Goal: Transaction & Acquisition: Purchase product/service

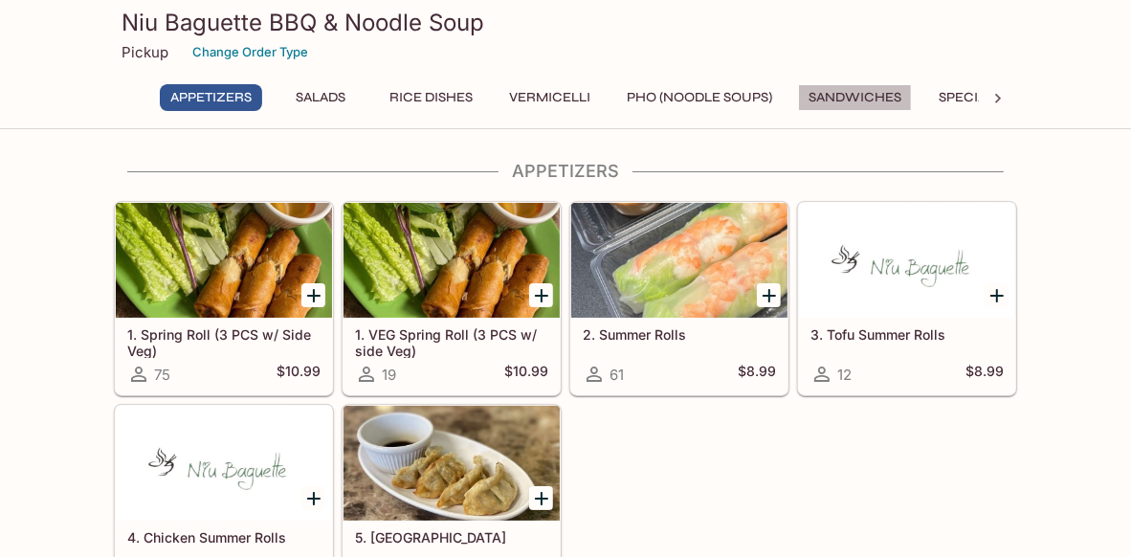
click at [838, 100] on button "Sandwiches" at bounding box center [855, 97] width 114 height 27
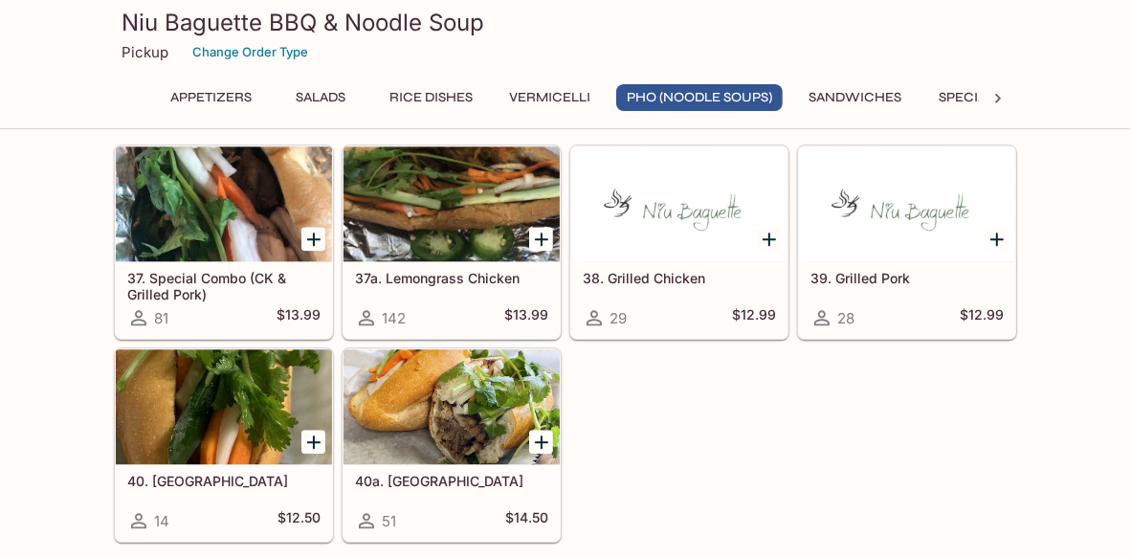
scroll to position [2879, 0]
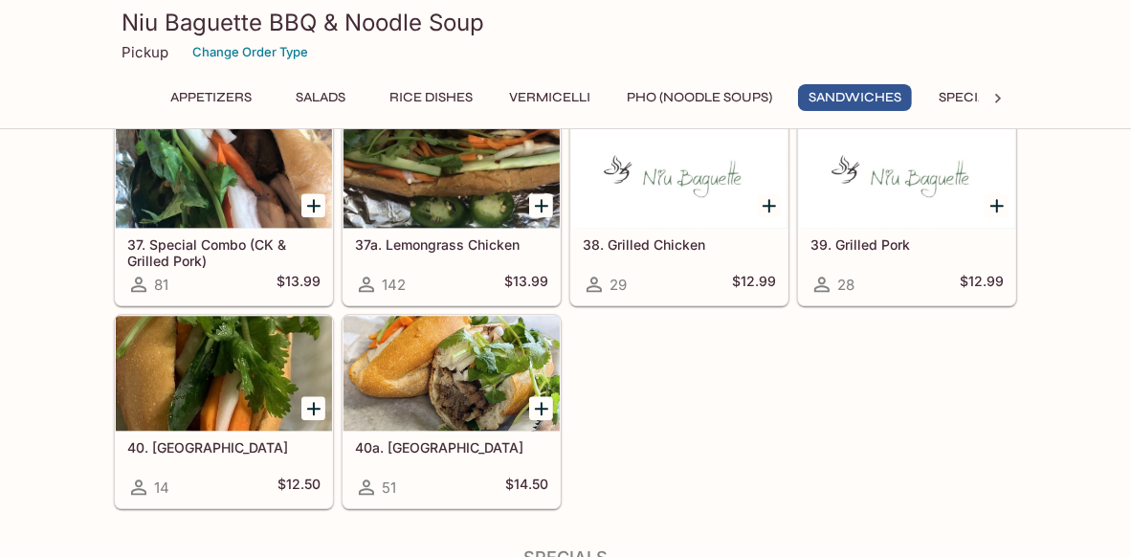
click at [473, 402] on div at bounding box center [452, 373] width 216 height 115
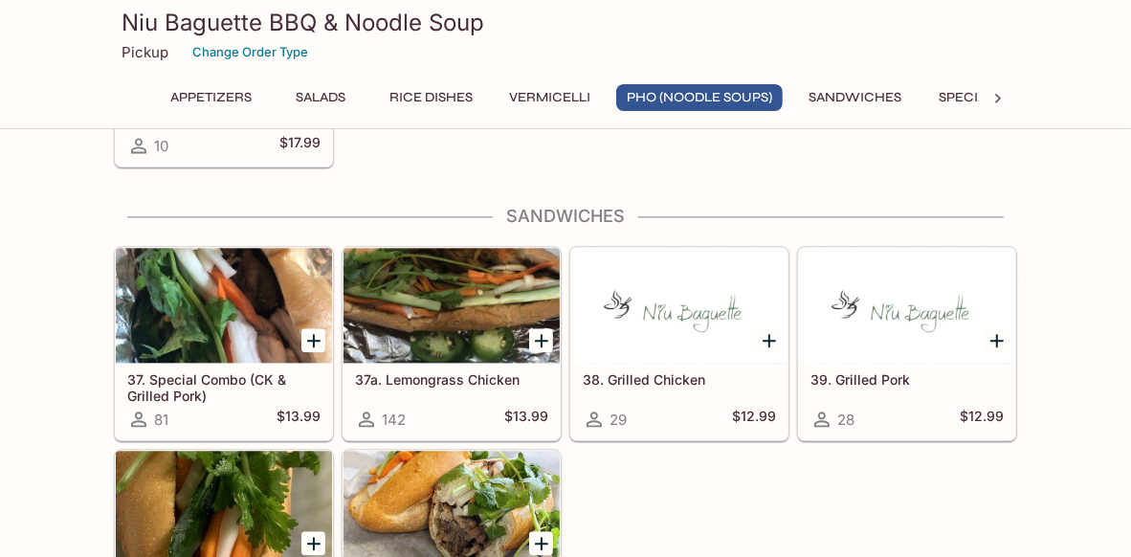
scroll to position [2649, 0]
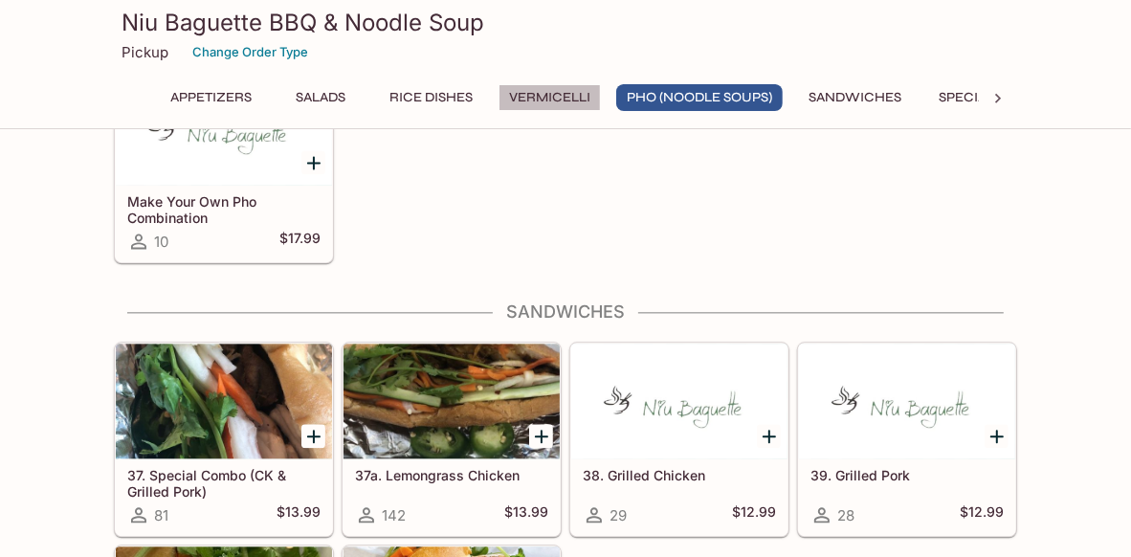
click at [538, 101] on button "Vermicelli" at bounding box center [550, 97] width 102 height 27
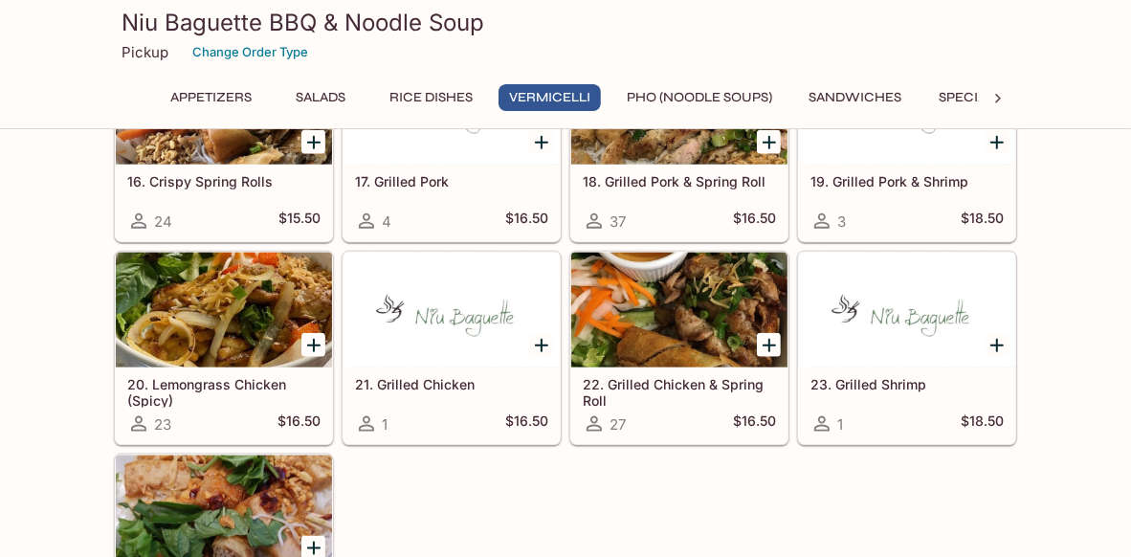
scroll to position [1415, 0]
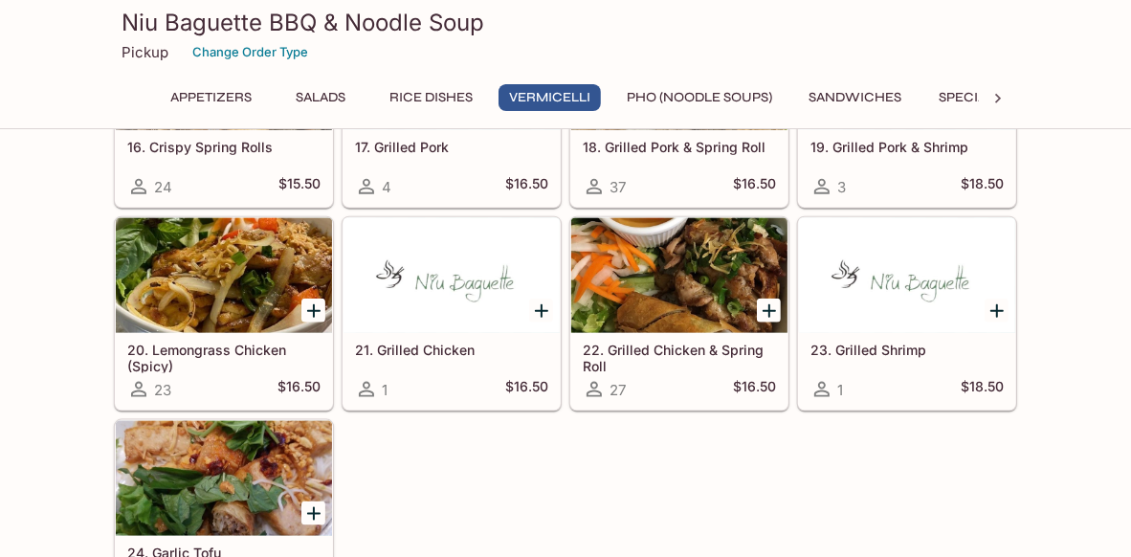
click at [890, 100] on button "Sandwiches" at bounding box center [855, 97] width 114 height 27
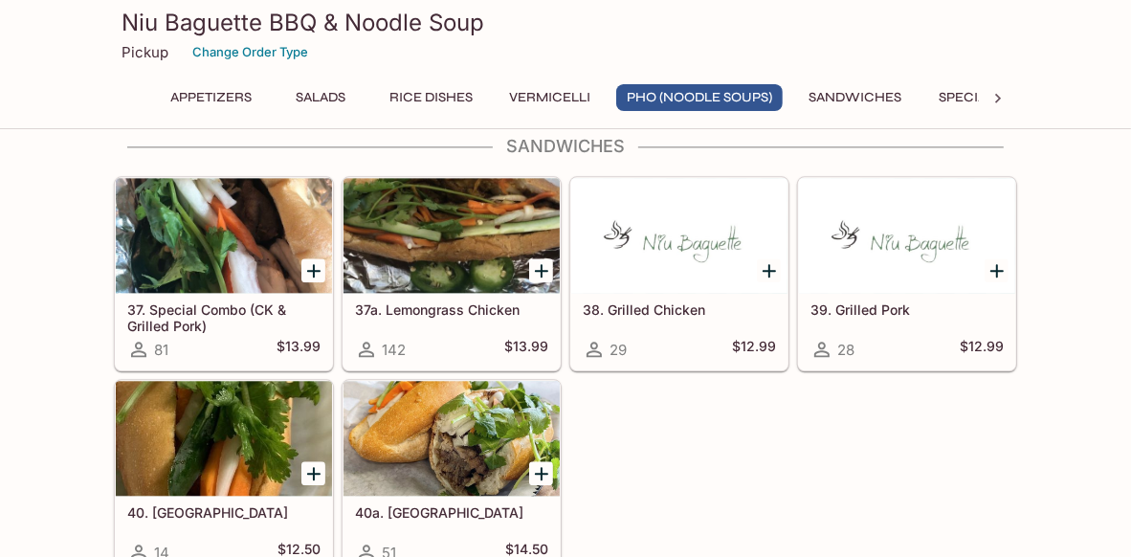
scroll to position [2784, 0]
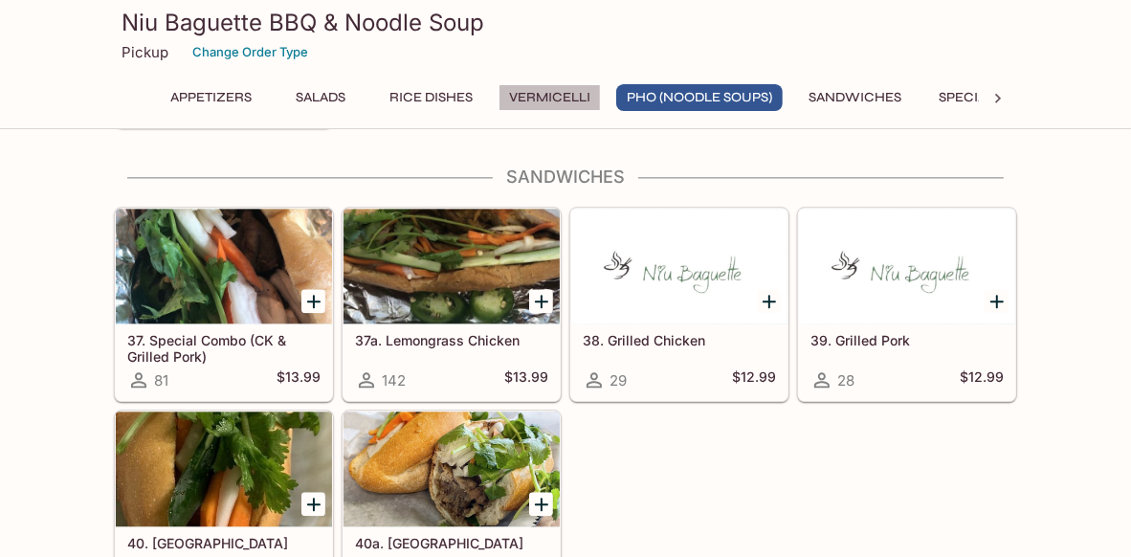
click at [519, 91] on button "Vermicelli" at bounding box center [550, 97] width 102 height 27
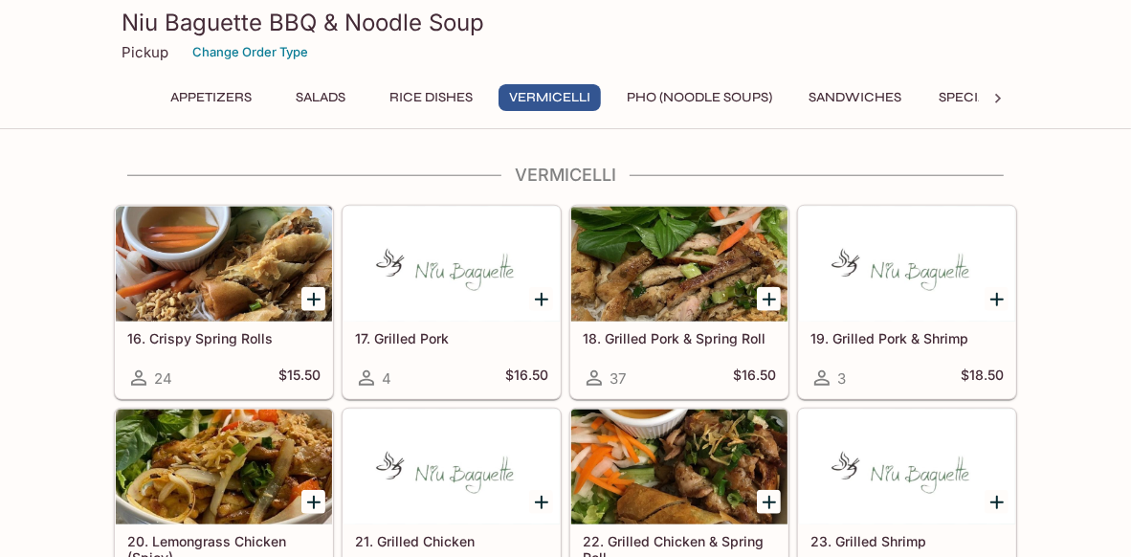
scroll to position [1319, 0]
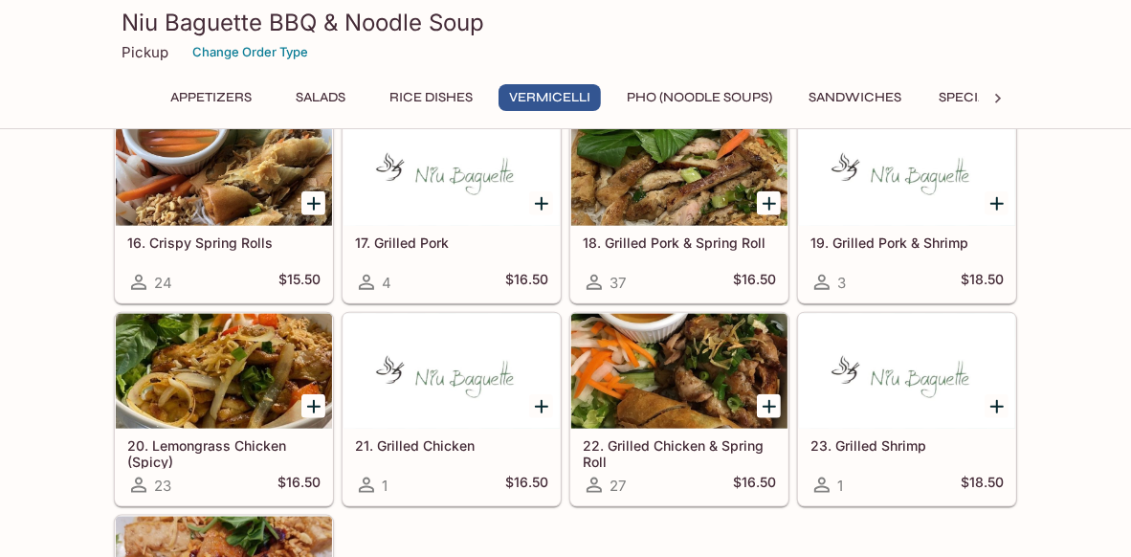
click at [212, 366] on div at bounding box center [224, 371] width 216 height 115
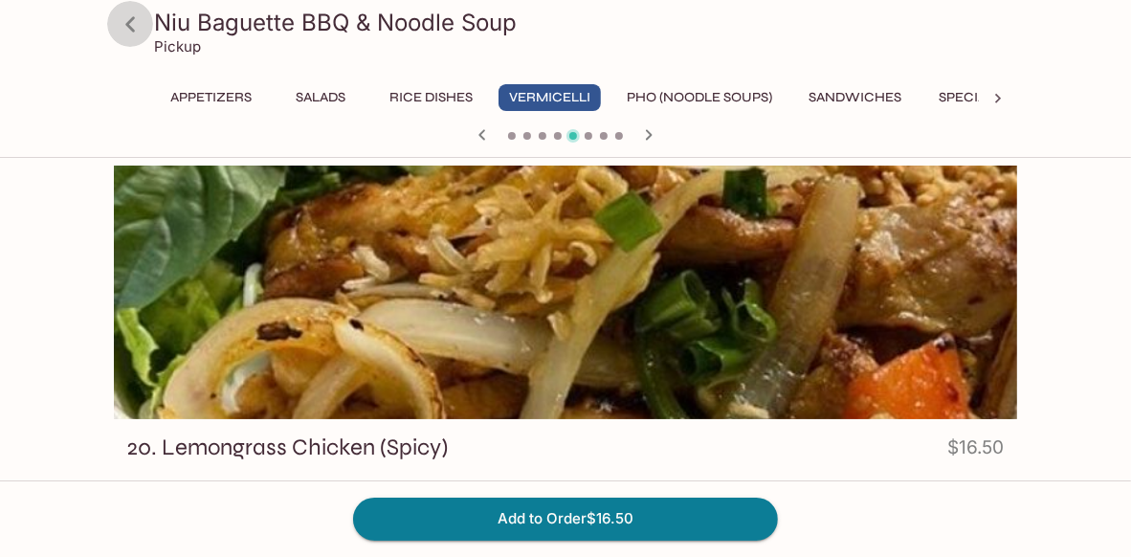
click at [136, 25] on icon at bounding box center [131, 25] width 34 height 34
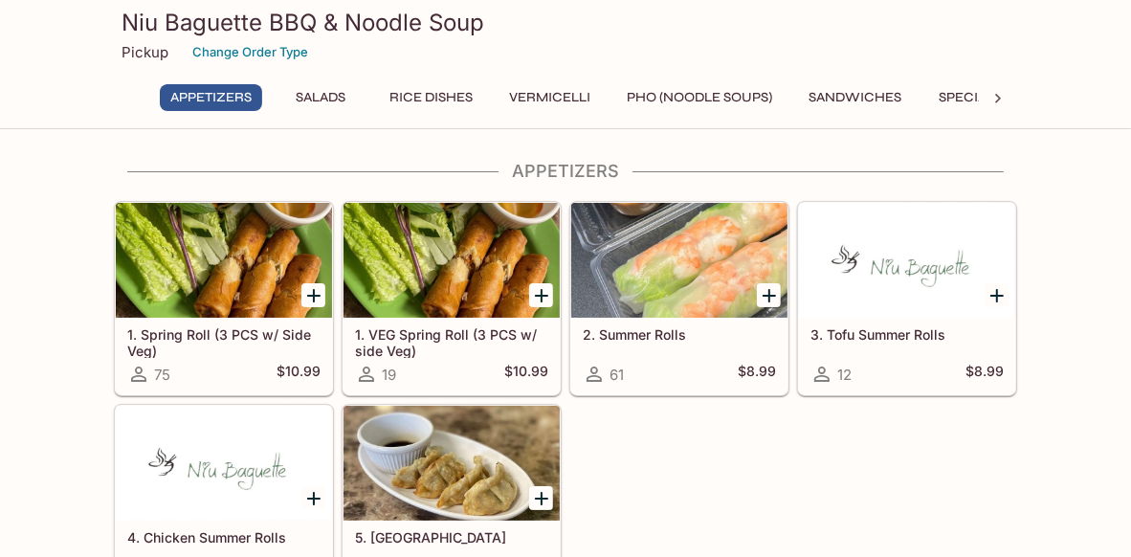
click at [883, 91] on button "Sandwiches" at bounding box center [855, 97] width 114 height 27
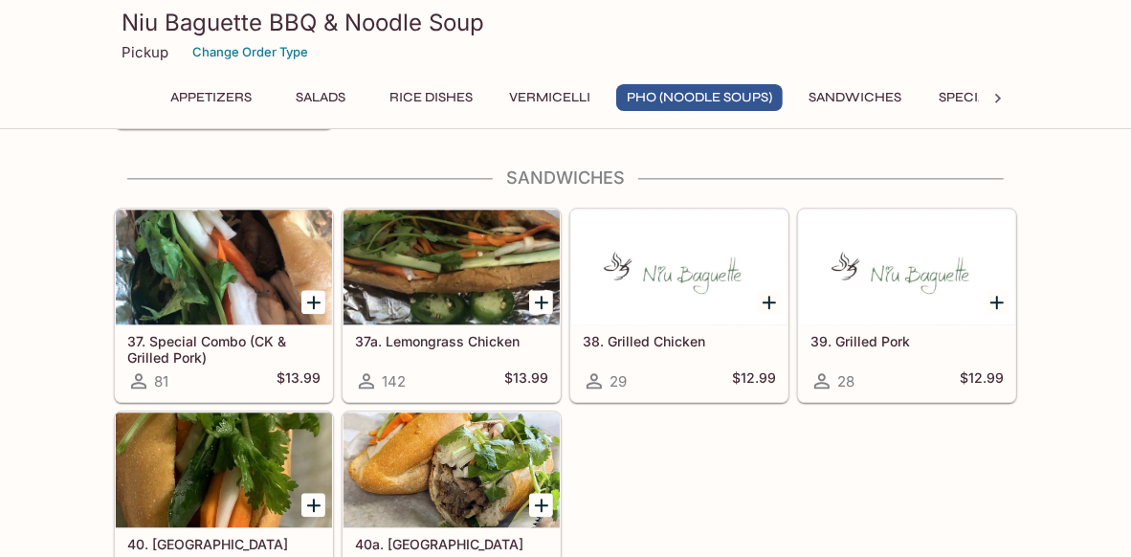
scroll to position [2784, 0]
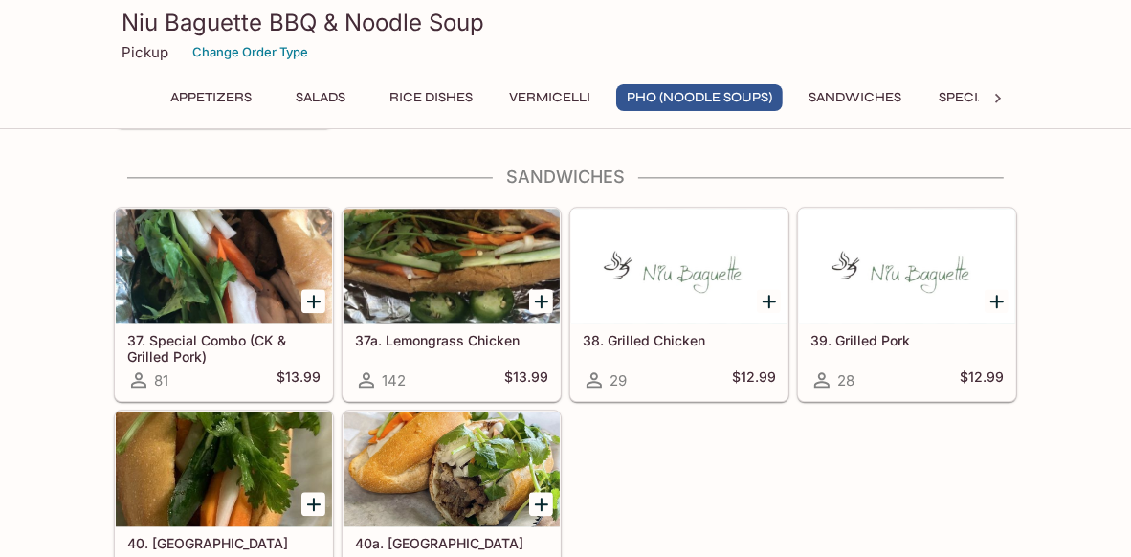
click at [460, 295] on div at bounding box center [452, 266] width 216 height 115
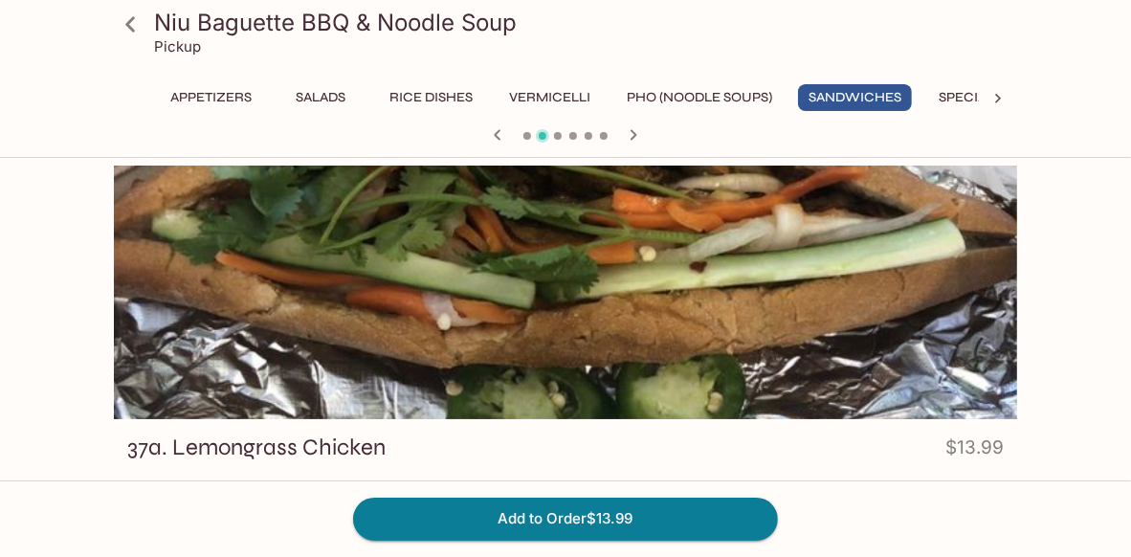
click at [562, 289] on div at bounding box center [566, 293] width 904 height 254
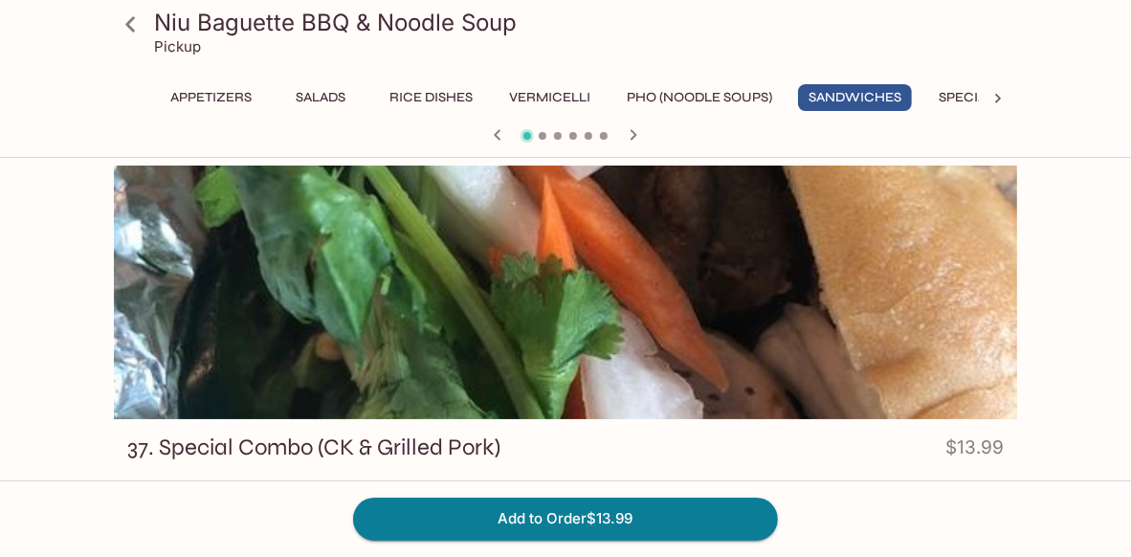
click at [562, 288] on div at bounding box center [566, 293] width 904 height 254
click at [717, 320] on div at bounding box center [566, 293] width 904 height 254
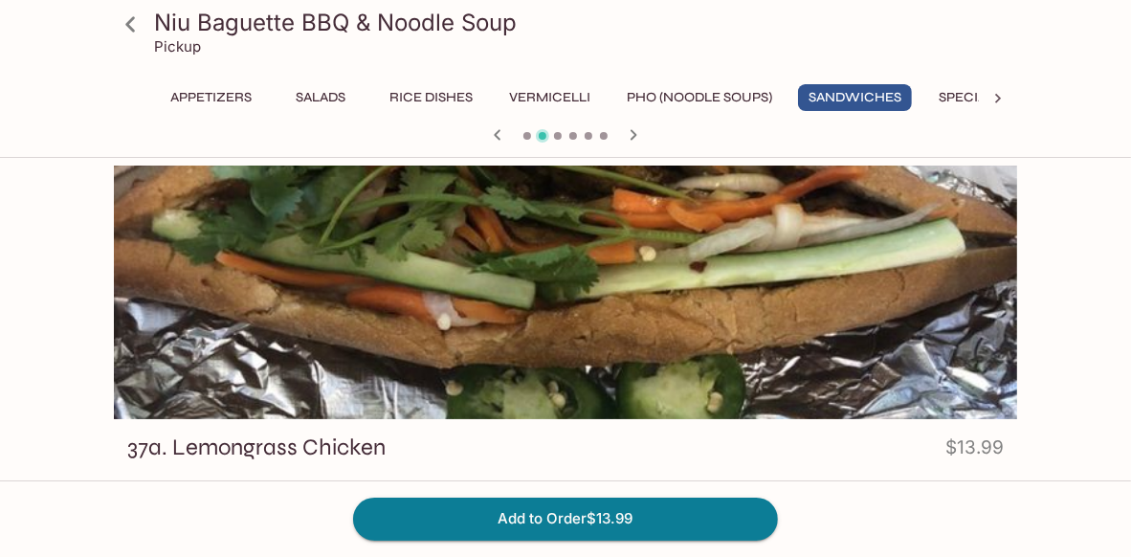
click at [656, 225] on div at bounding box center [566, 293] width 904 height 254
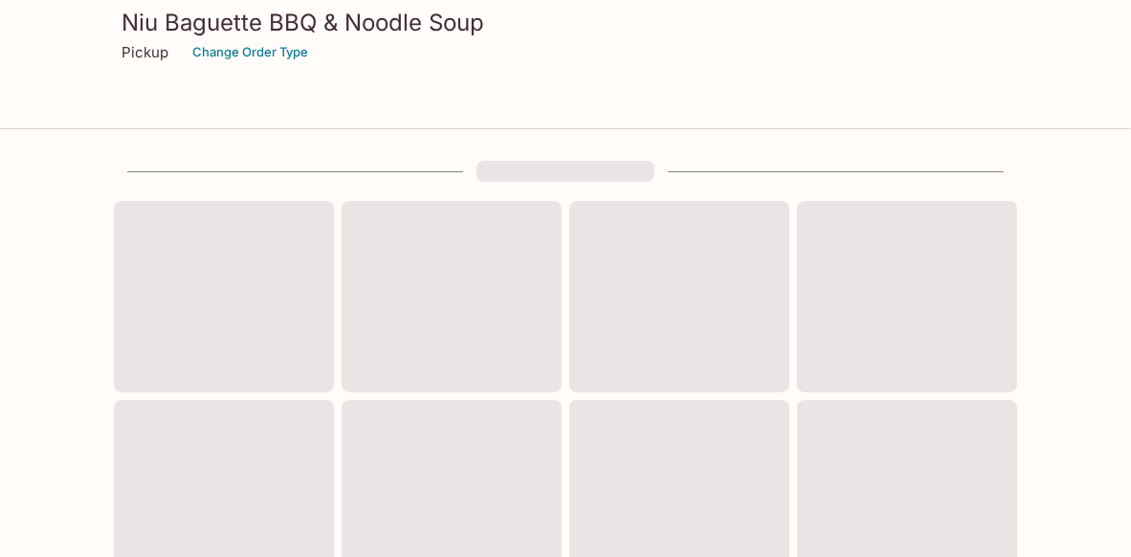
scroll to position [830, 0]
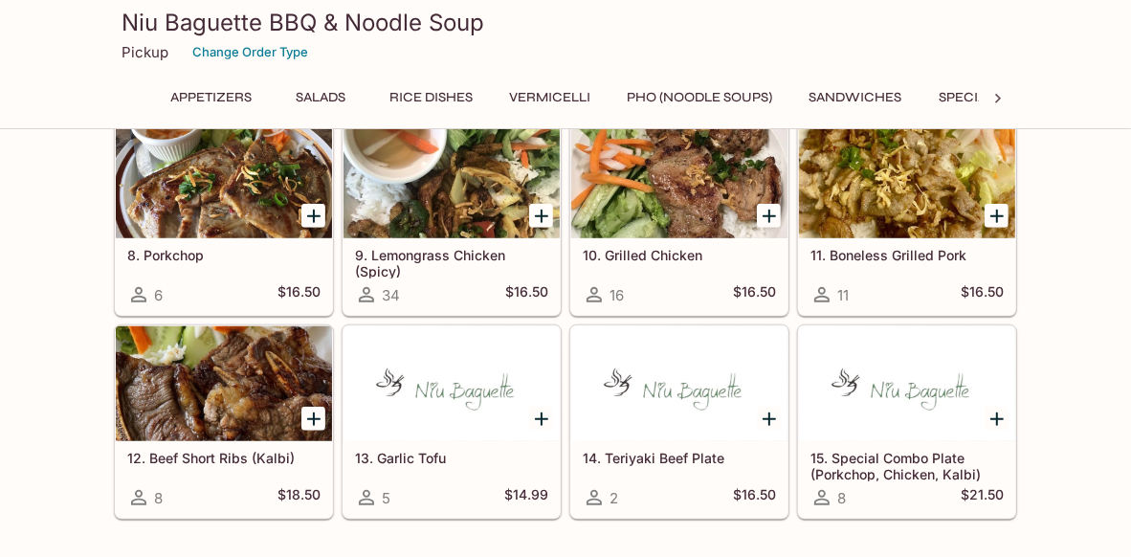
click at [844, 93] on button "Sandwiches" at bounding box center [855, 97] width 114 height 27
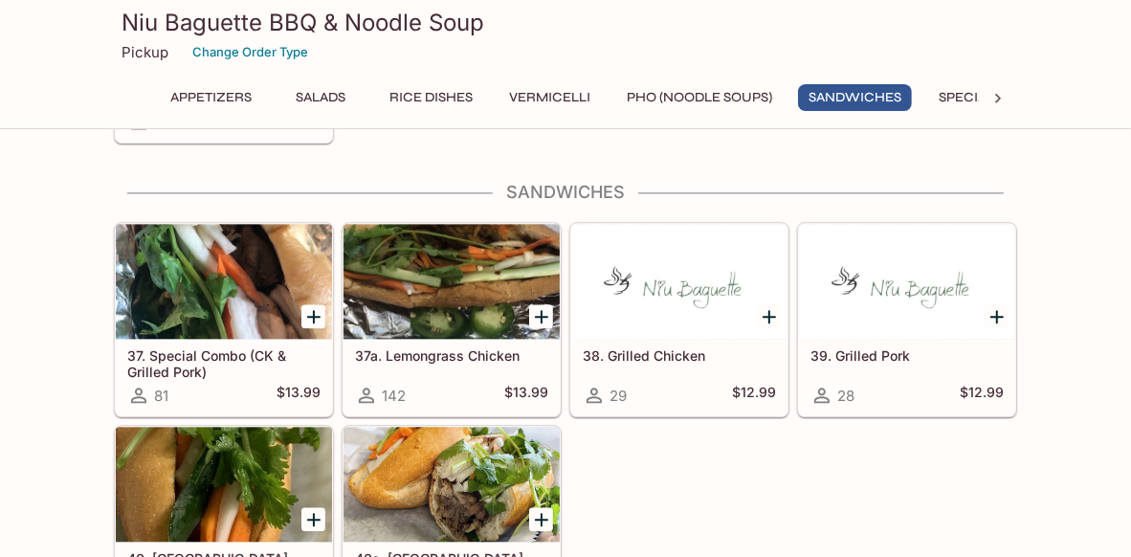
scroll to position [2784, 0]
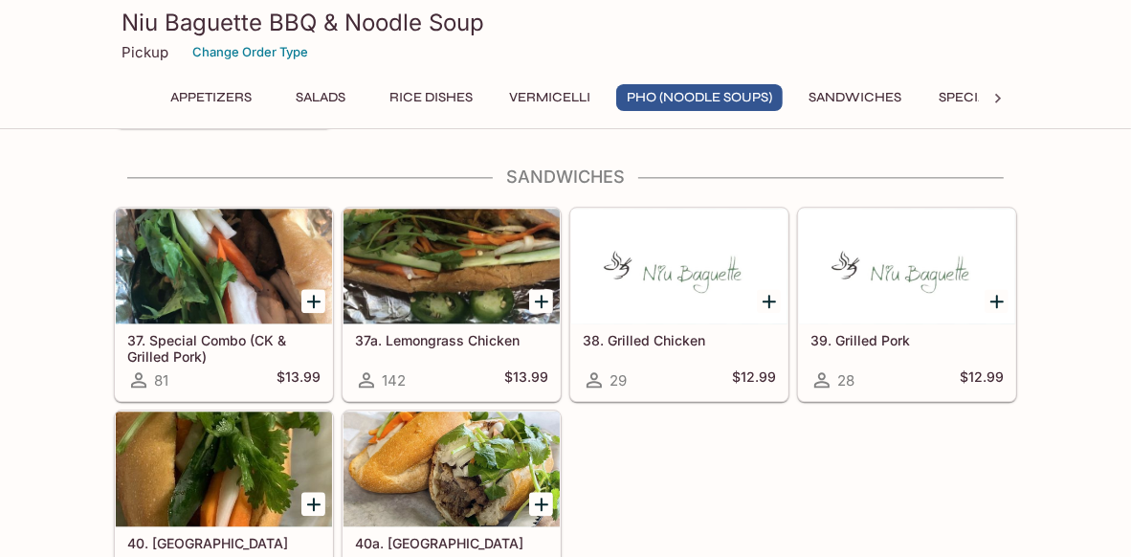
click at [539, 298] on icon "Add 37a. Lemongrass Chicken" at bounding box center [541, 301] width 23 height 23
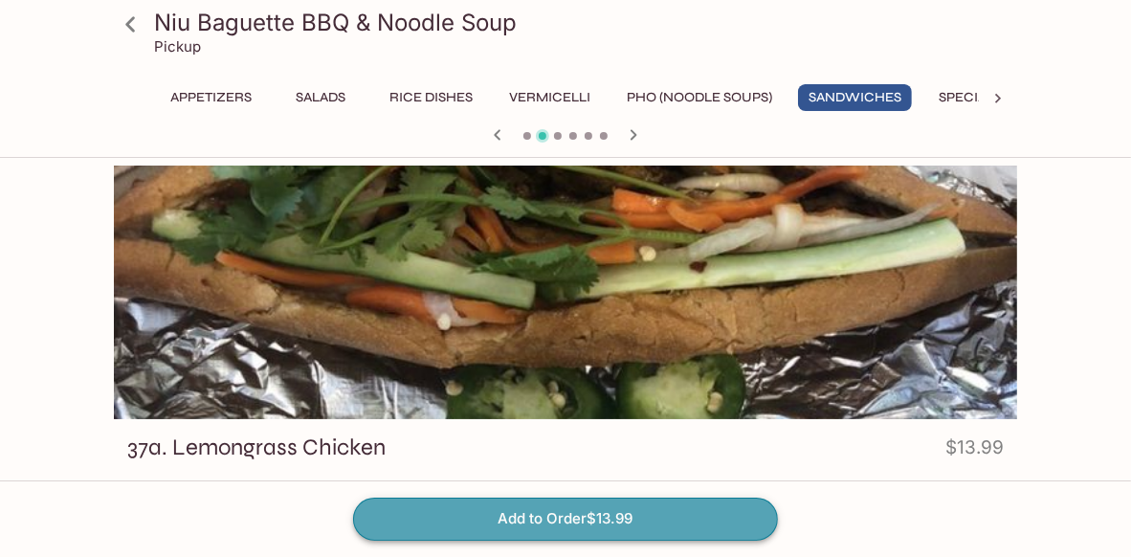
click at [542, 514] on button "Add to Order $13.99" at bounding box center [565, 519] width 425 height 42
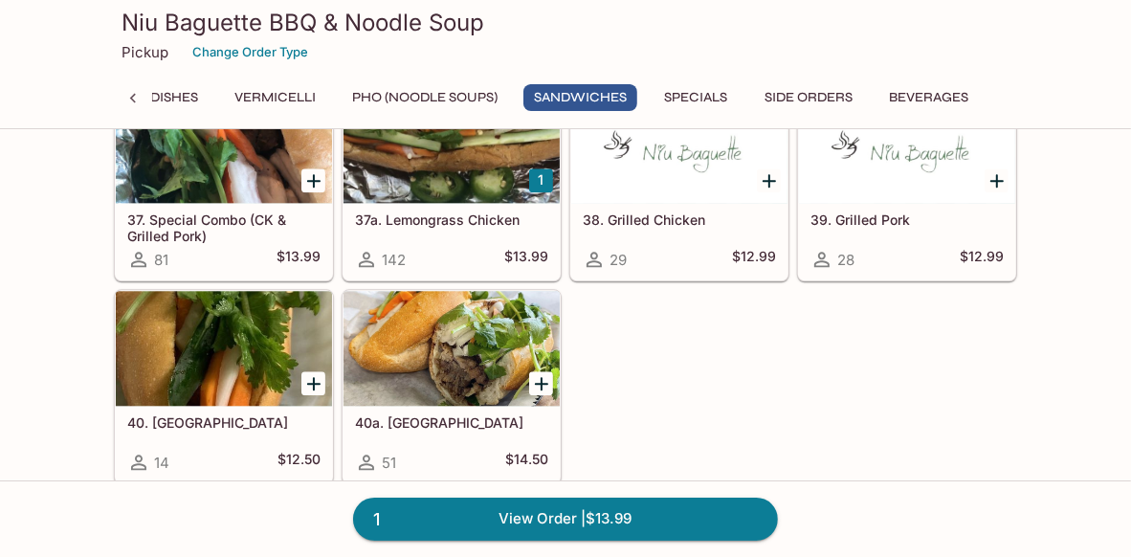
scroll to position [2926, 0]
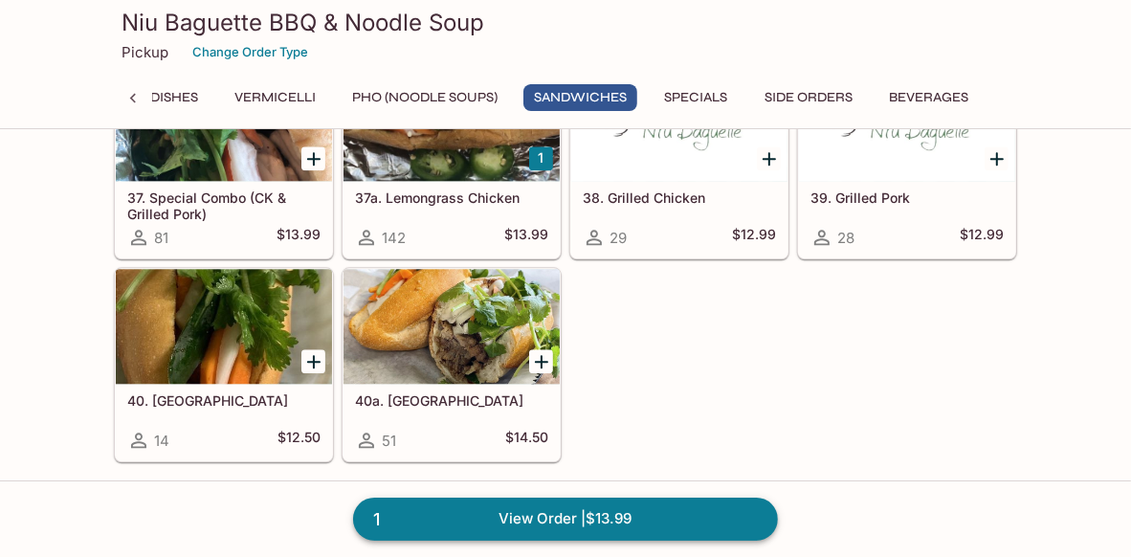
click at [560, 518] on link "1 View Order | $13.99" at bounding box center [565, 519] width 425 height 42
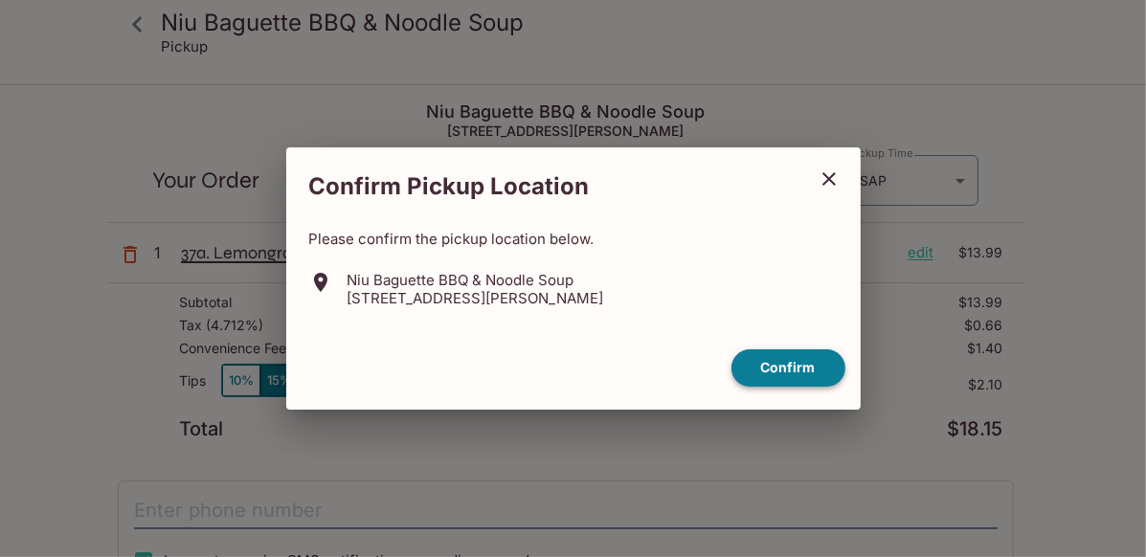
click at [757, 373] on button "Confirm" at bounding box center [788, 367] width 114 height 37
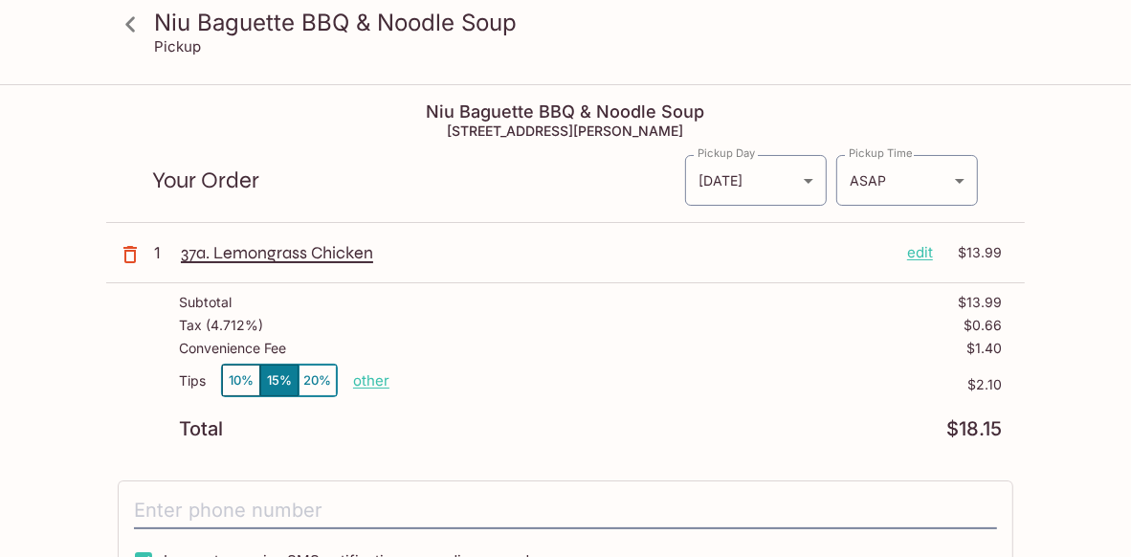
click at [928, 255] on p "edit" at bounding box center [920, 252] width 26 height 21
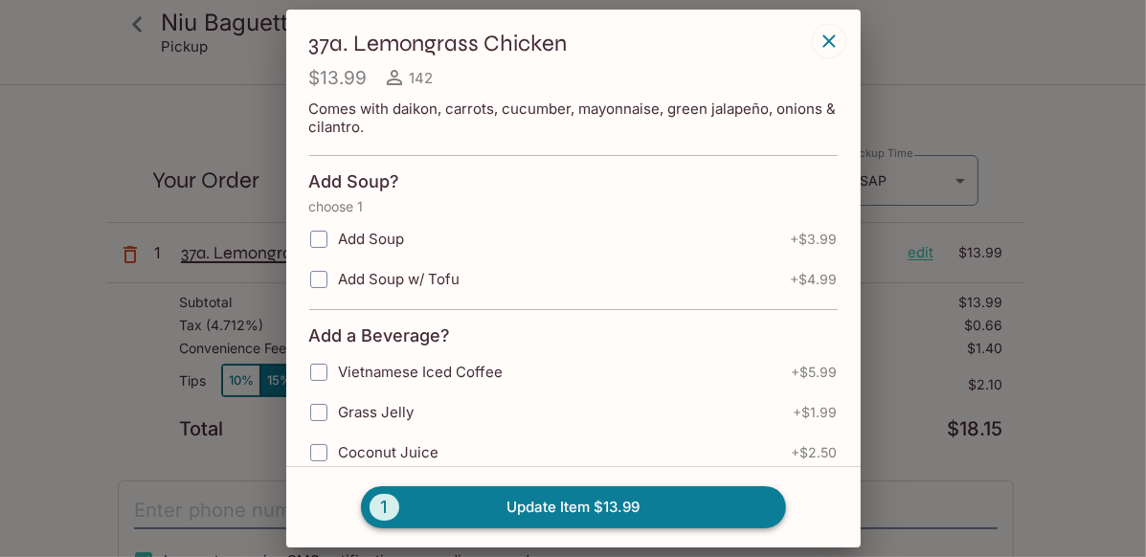
click at [380, 506] on span "1" at bounding box center [384, 507] width 30 height 27
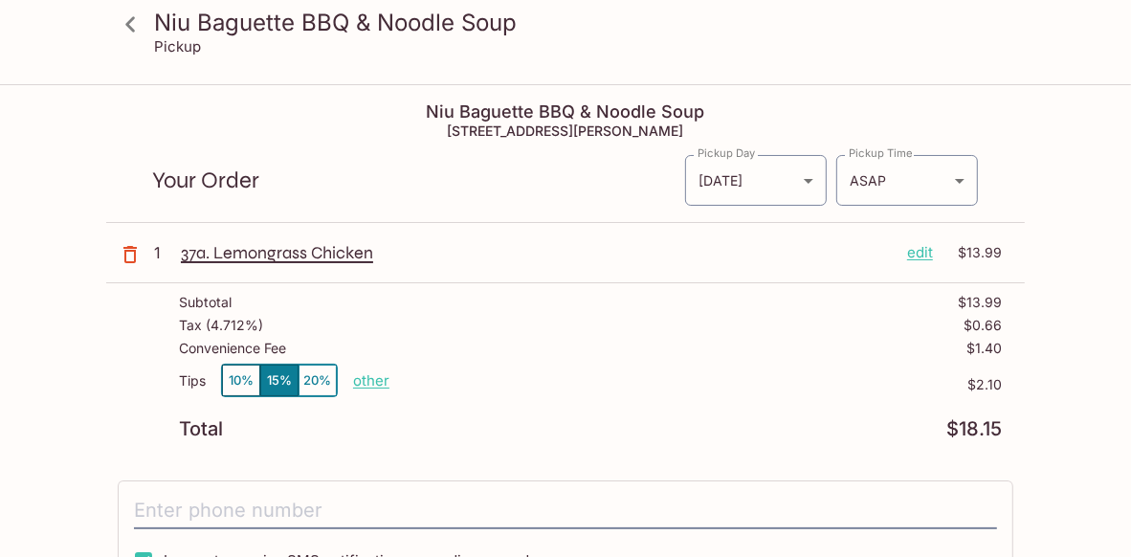
click at [917, 250] on p "edit" at bounding box center [920, 252] width 26 height 21
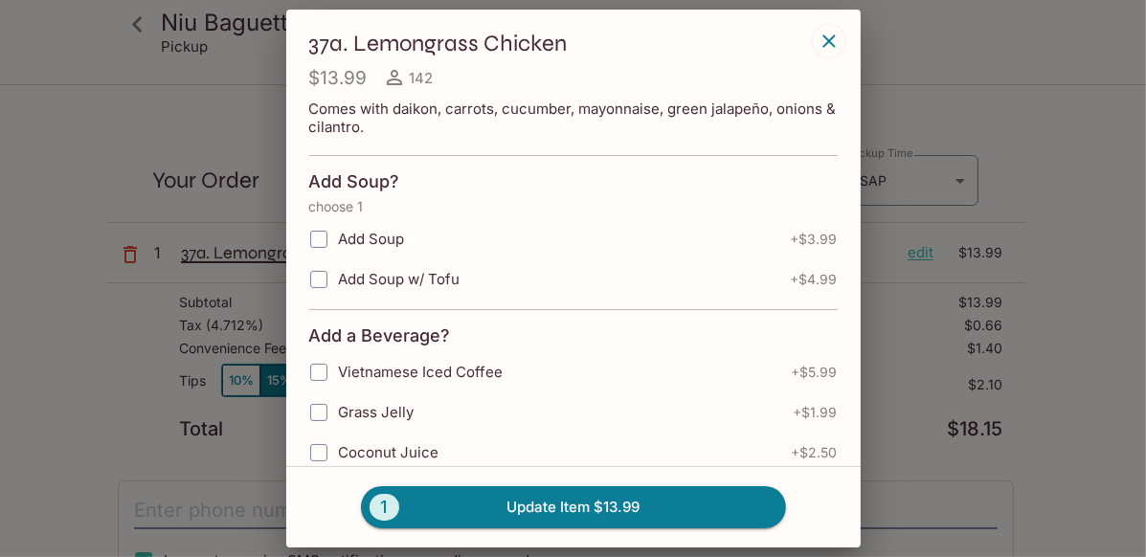
click at [825, 44] on icon "button" at bounding box center [828, 40] width 12 height 12
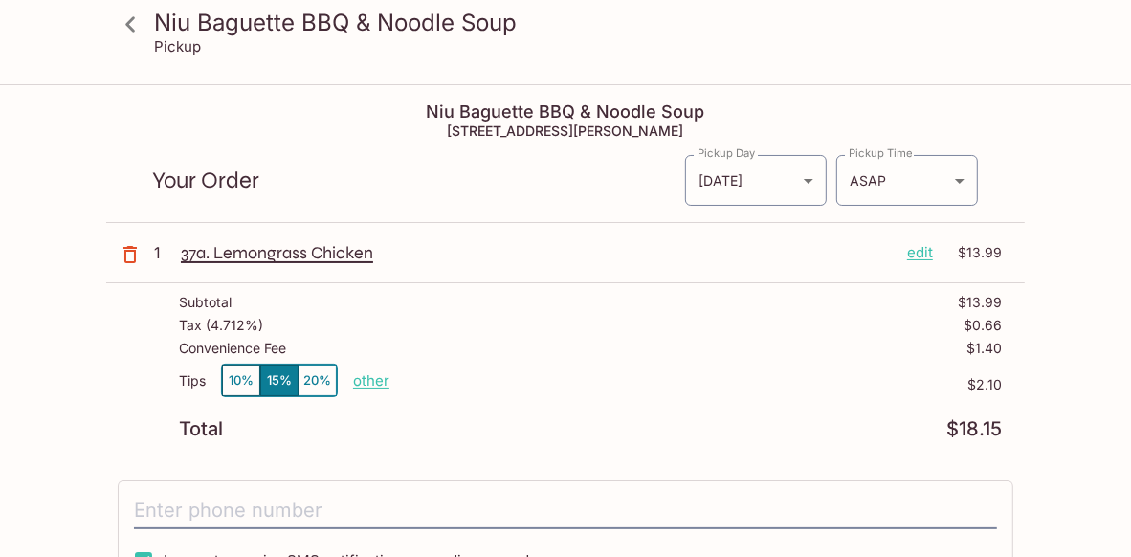
click at [370, 380] on p "other" at bounding box center [371, 380] width 36 height 18
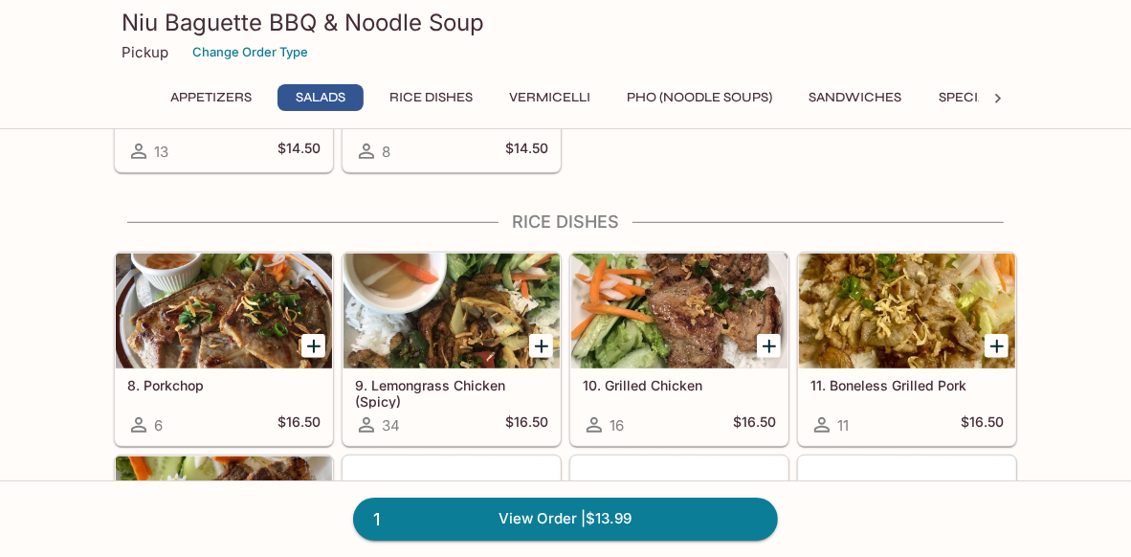
scroll to position [734, 0]
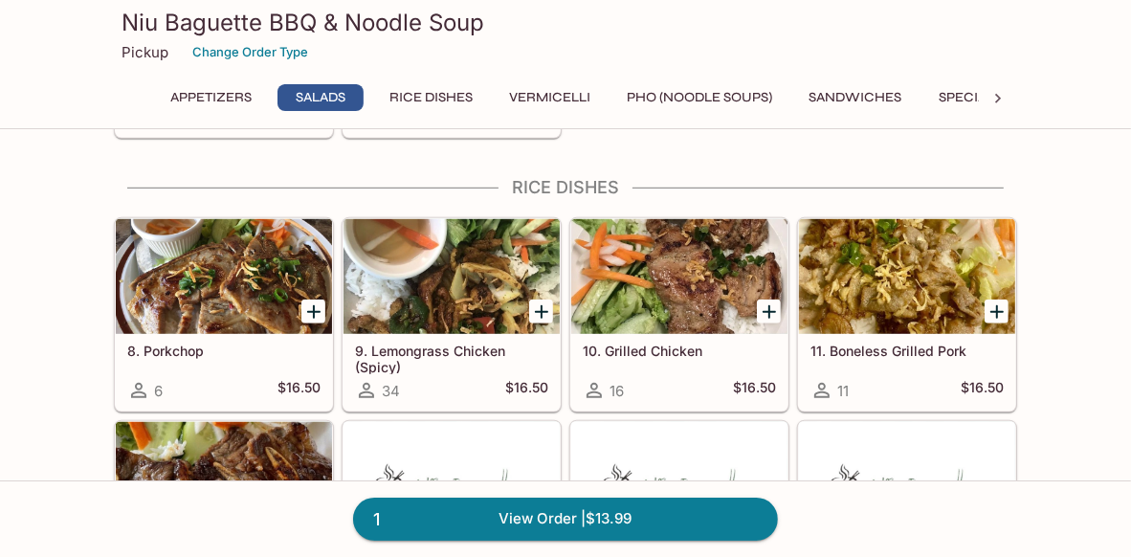
click at [424, 283] on div at bounding box center [452, 276] width 216 height 115
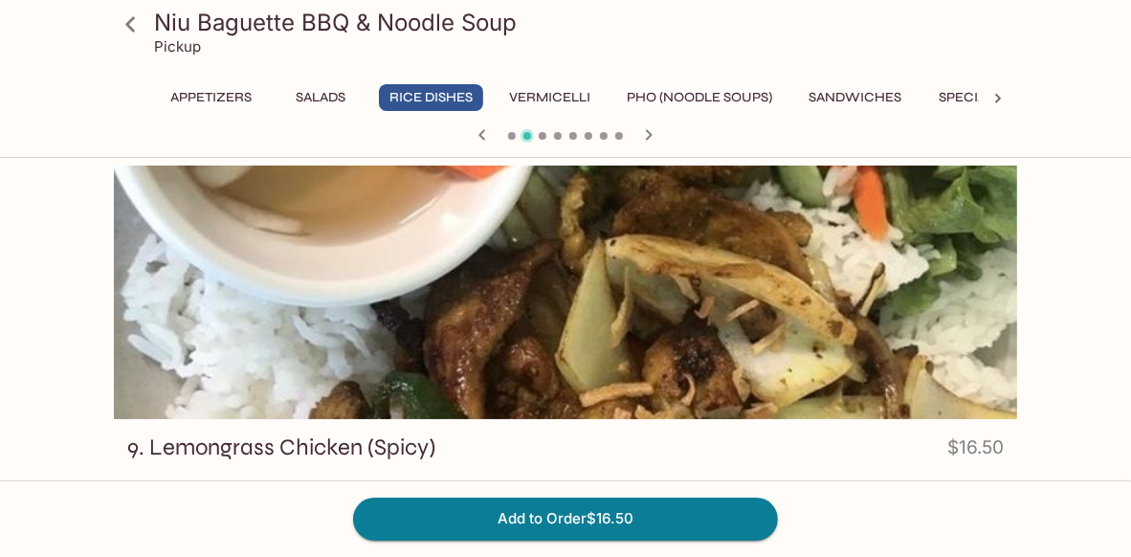
scroll to position [734, 0]
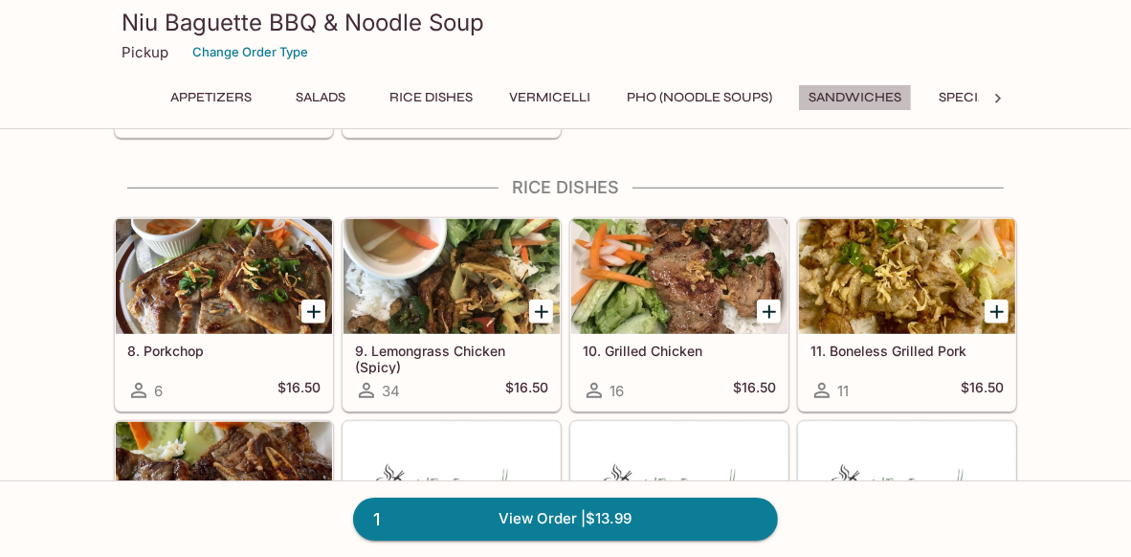
click at [857, 97] on button "Sandwiches" at bounding box center [855, 97] width 114 height 27
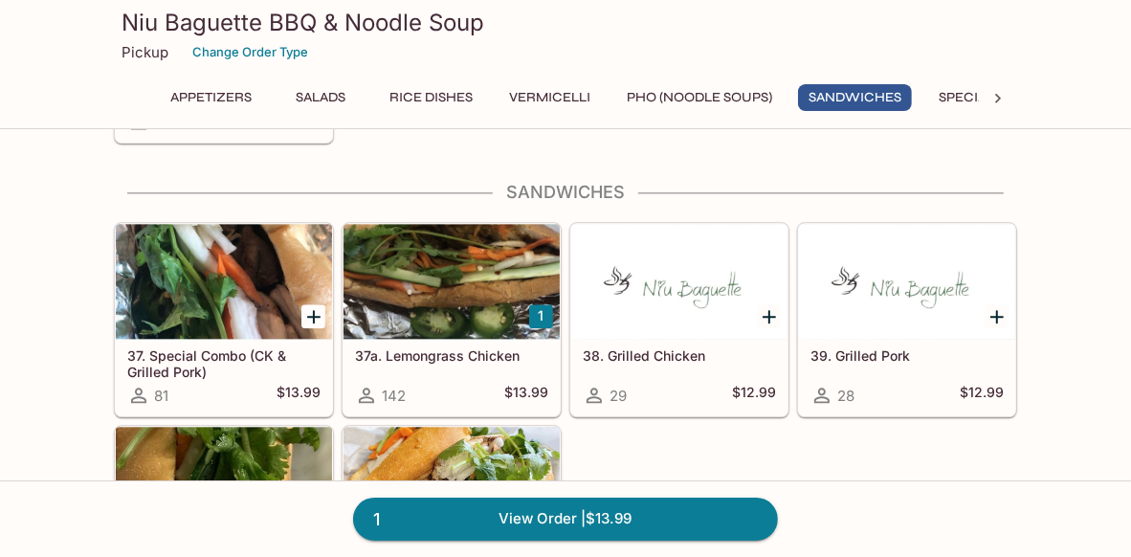
scroll to position [2784, 0]
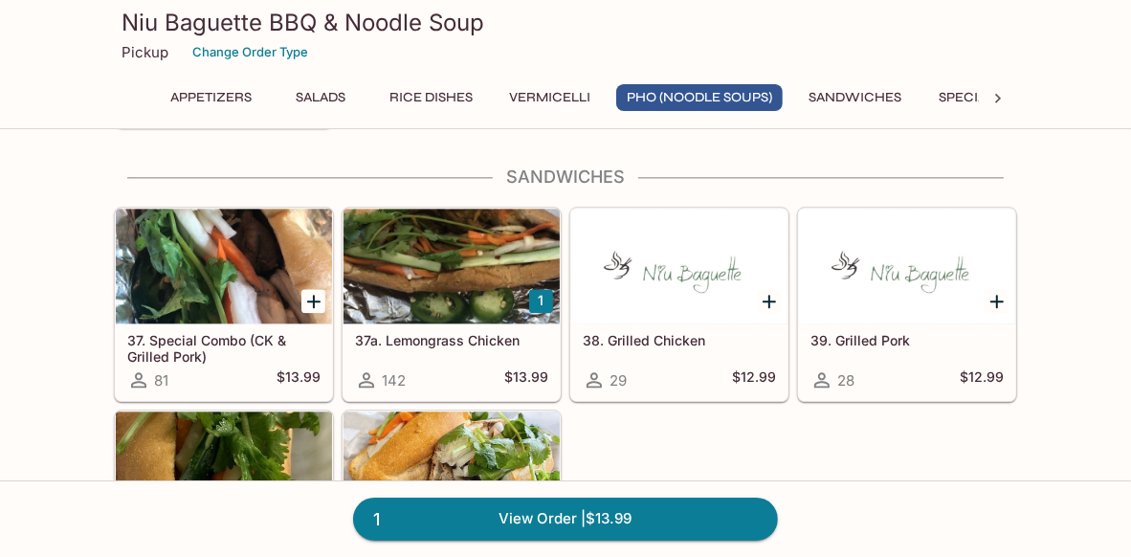
click at [447, 274] on div at bounding box center [452, 266] width 216 height 115
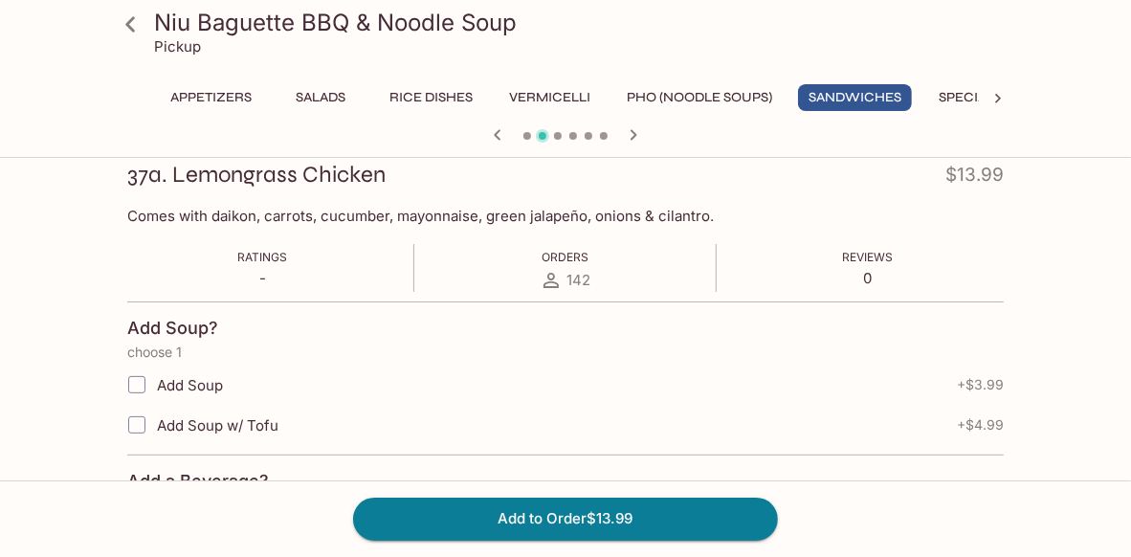
scroll to position [287, 0]
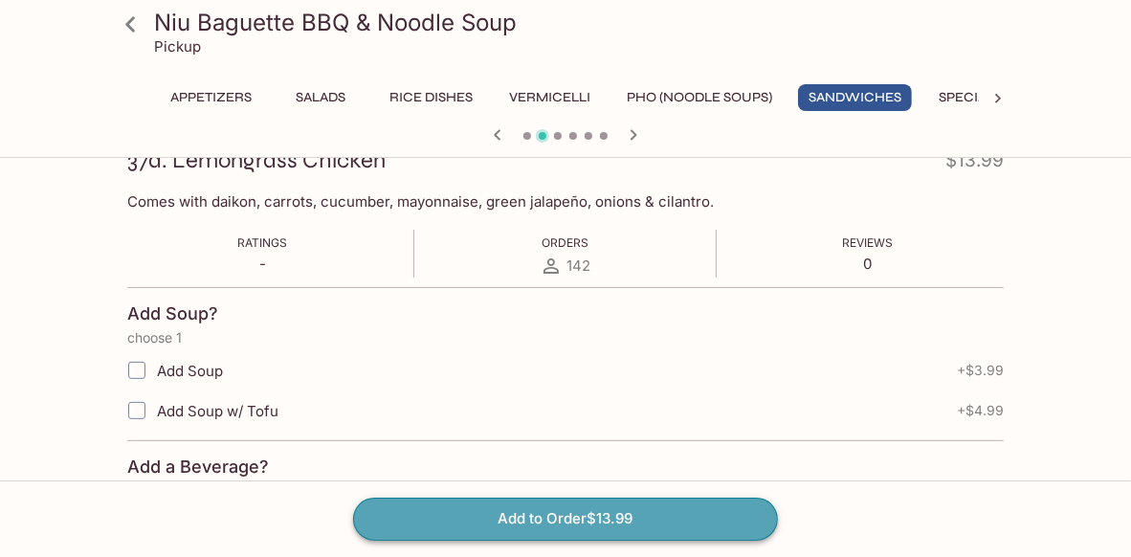
click at [518, 521] on button "Add to Order $13.99" at bounding box center [565, 519] width 425 height 42
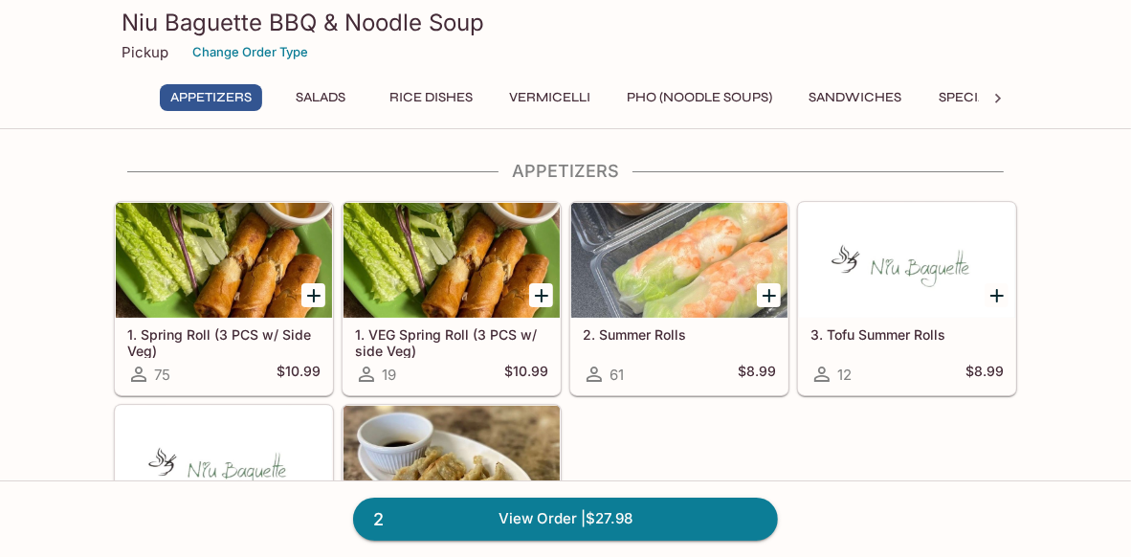
scroll to position [95, 0]
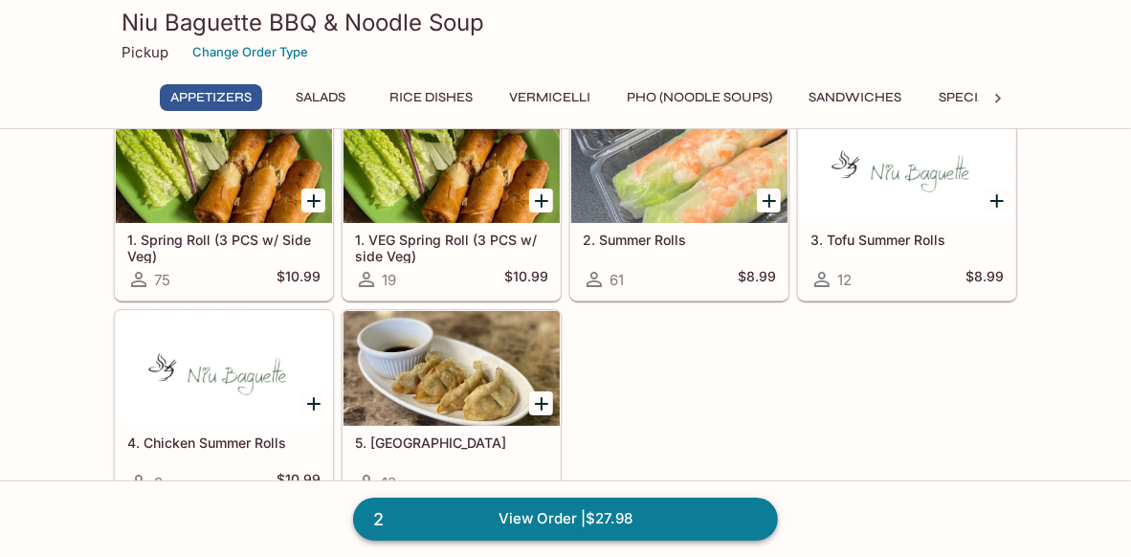
click at [526, 522] on link "2 View Order | $27.98" at bounding box center [565, 519] width 425 height 42
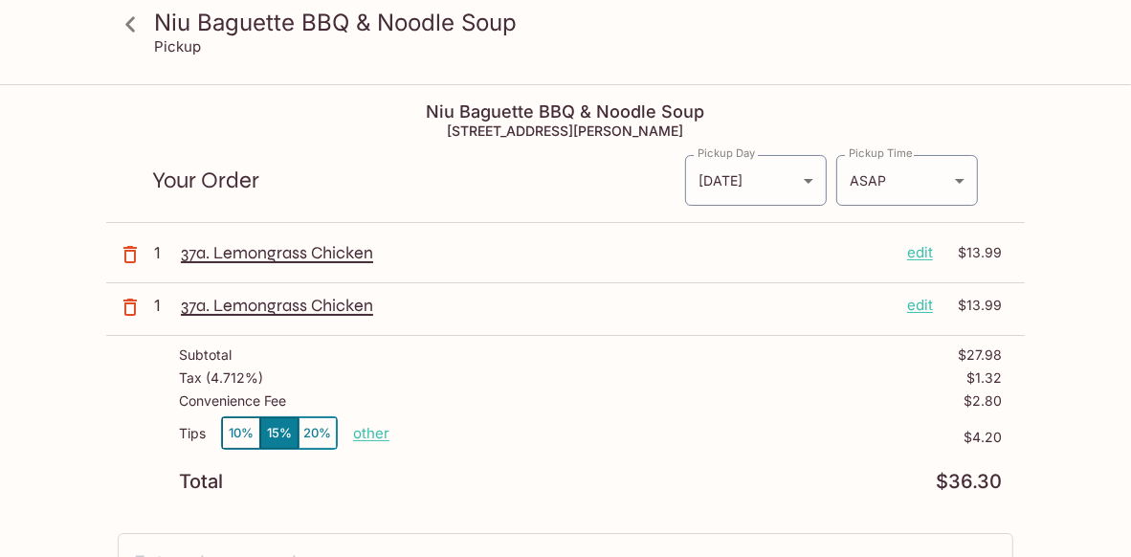
click at [373, 438] on p "other" at bounding box center [371, 433] width 36 height 18
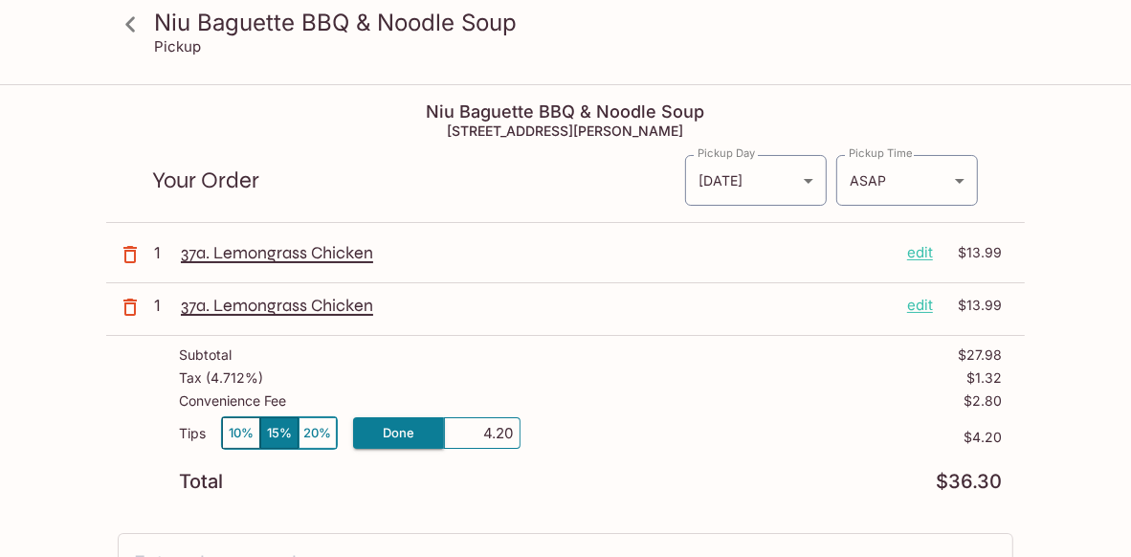
drag, startPoint x: 476, startPoint y: 431, endPoint x: 571, endPoint y: 425, distance: 95.9
click at [546, 432] on div "Tips 10% 15% 20% Done 4.20 $4.20" at bounding box center [590, 444] width 823 height 56
type input "0.00"
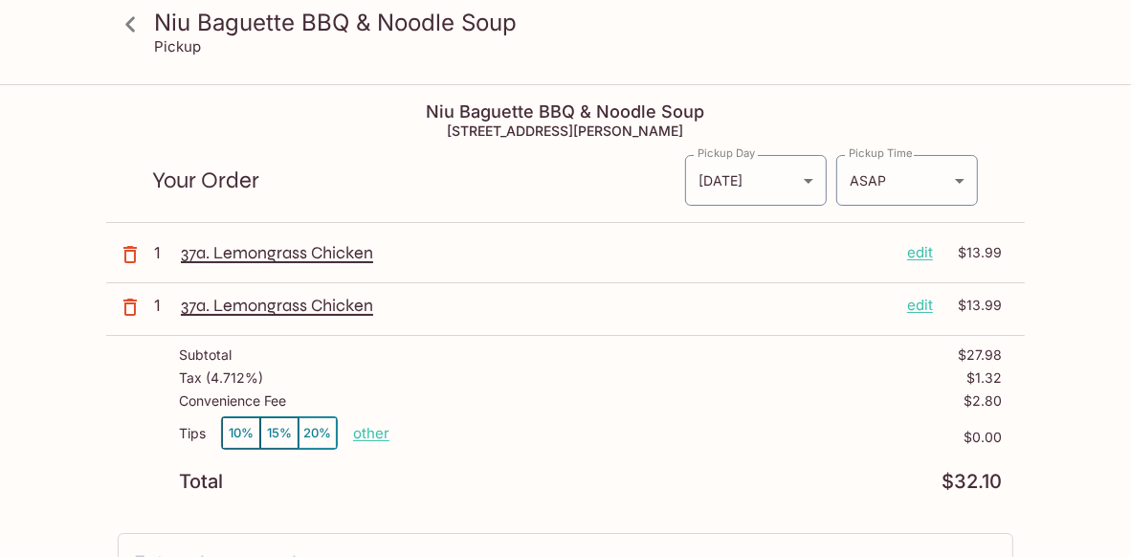
click at [131, 25] on icon at bounding box center [131, 25] width 34 height 34
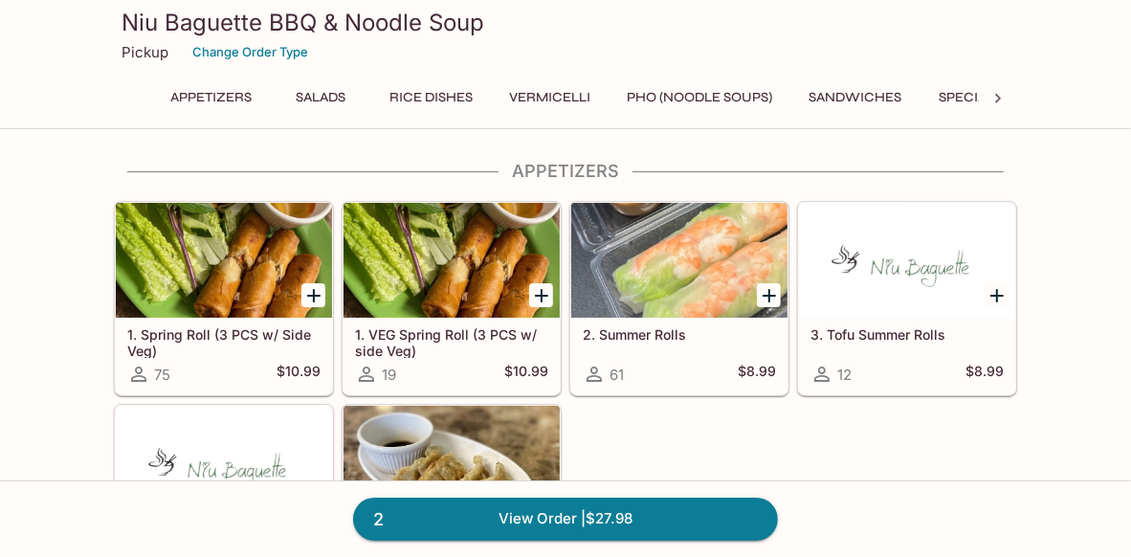
click at [825, 90] on button "Sandwiches" at bounding box center [855, 97] width 114 height 27
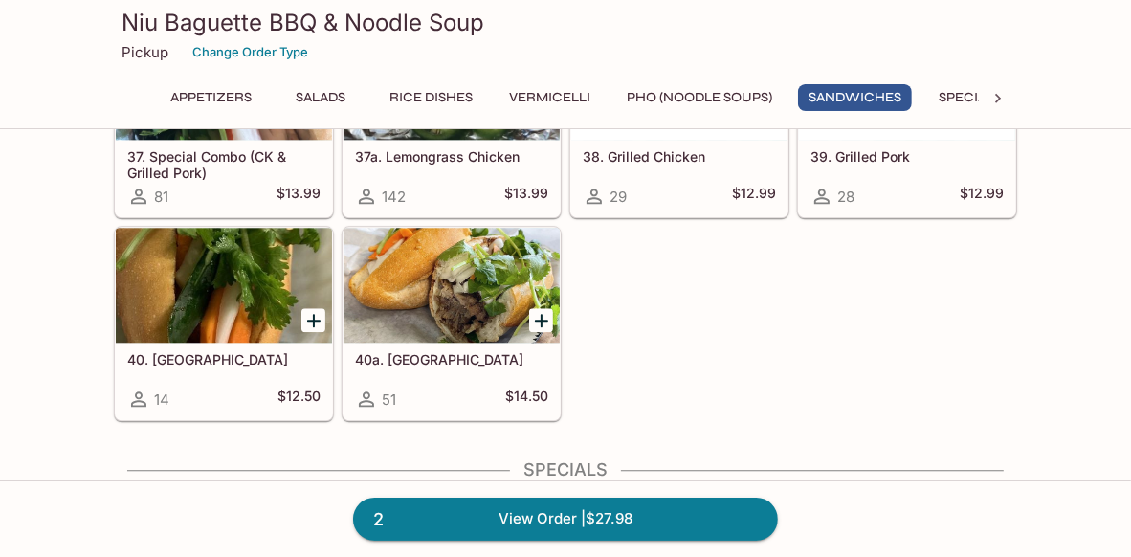
scroll to position [2975, 0]
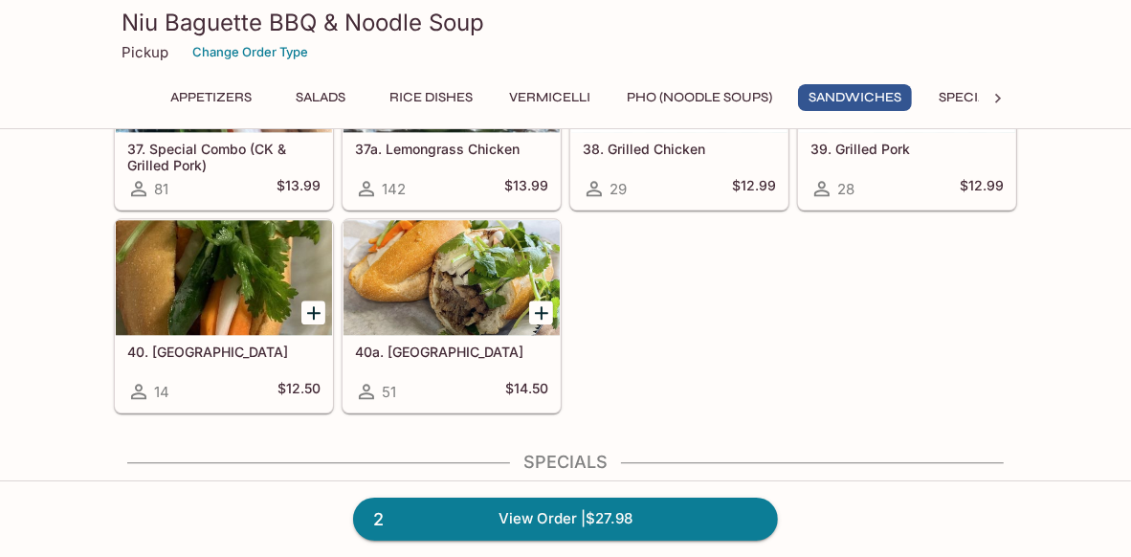
click at [186, 153] on h5 "37. Special Combo (CK & Grilled Pork)" at bounding box center [223, 157] width 193 height 32
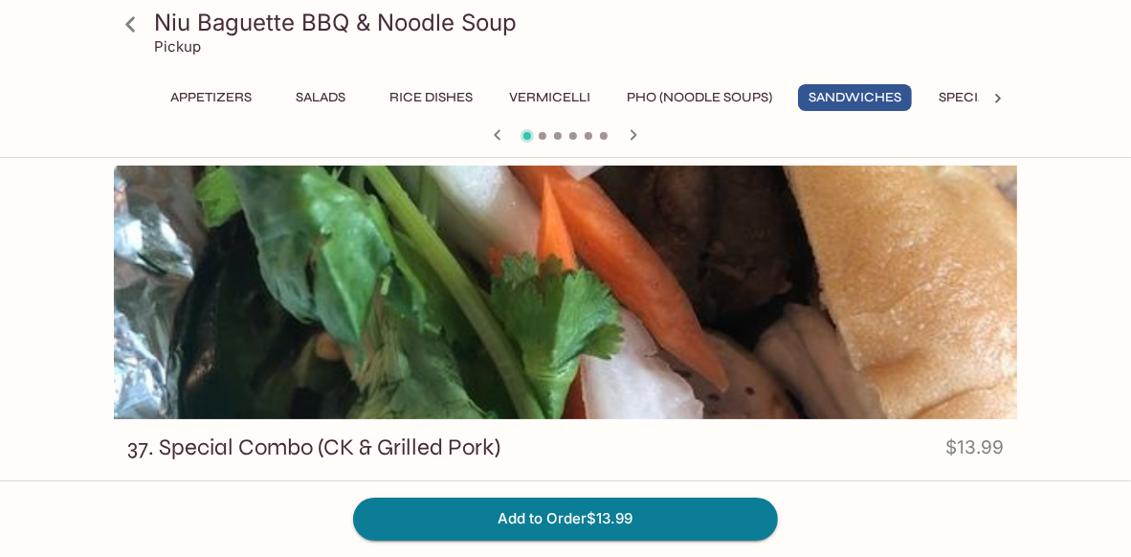
click at [861, 95] on button "Sandwiches" at bounding box center [855, 97] width 114 height 27
click at [132, 23] on icon at bounding box center [131, 25] width 34 height 34
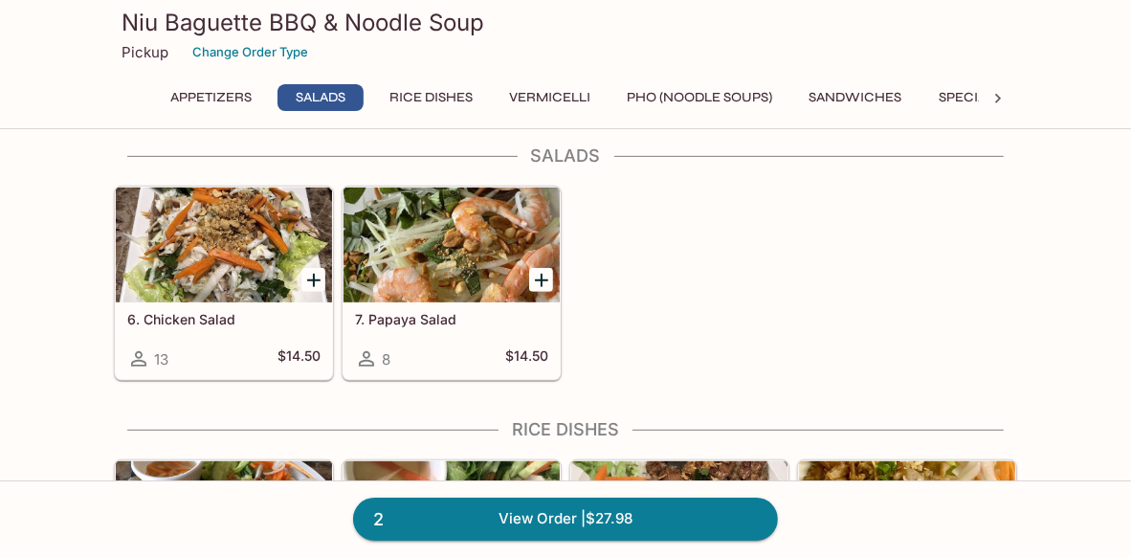
scroll to position [478, 0]
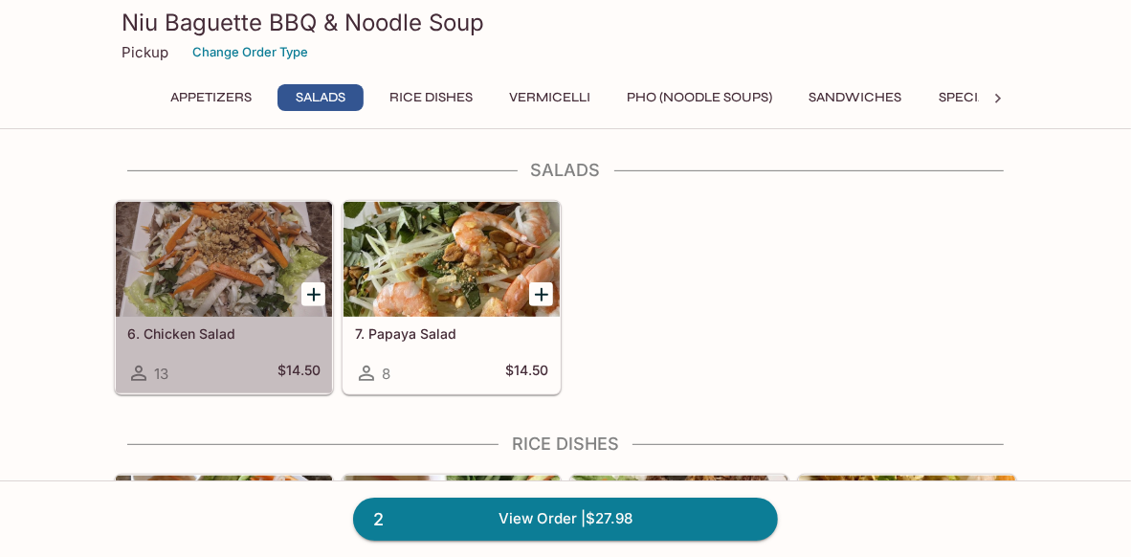
click at [246, 265] on div at bounding box center [224, 259] width 216 height 115
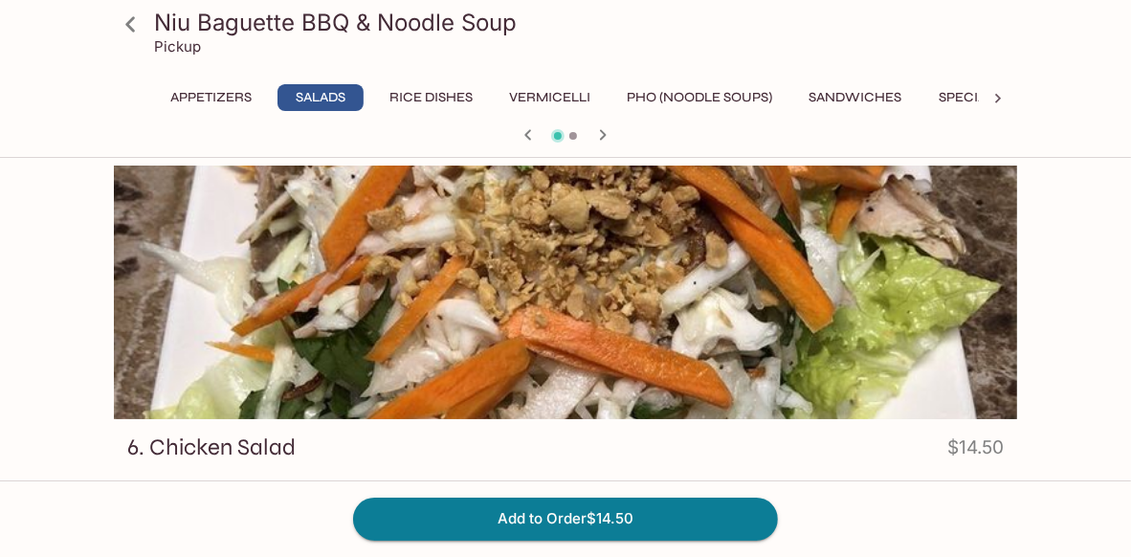
click at [137, 31] on icon at bounding box center [131, 25] width 34 height 34
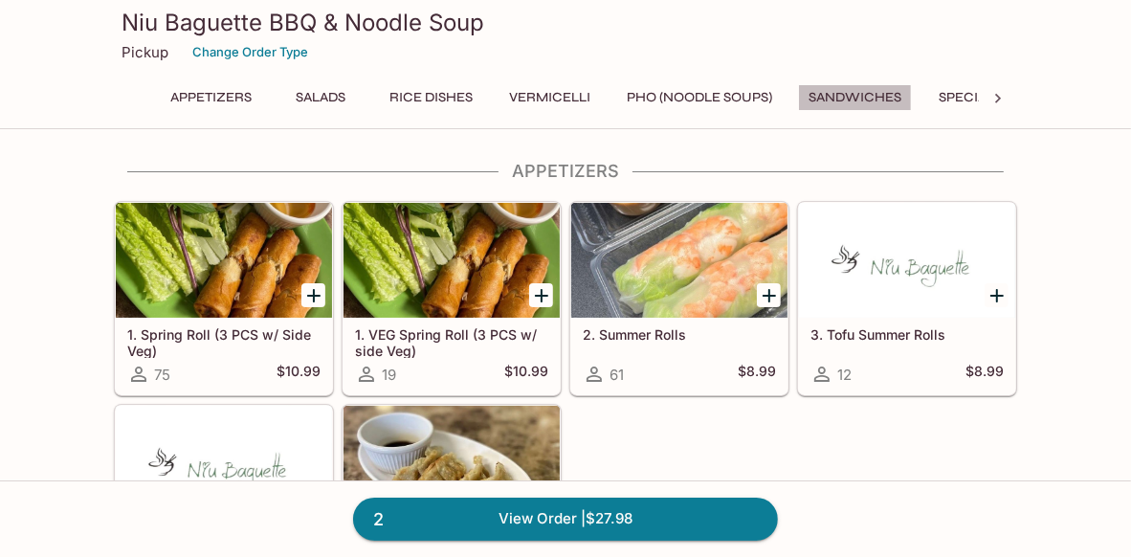
drag, startPoint x: 824, startPoint y: 99, endPoint x: 793, endPoint y: 118, distance: 36.9
click at [824, 100] on button "Sandwiches" at bounding box center [855, 97] width 114 height 27
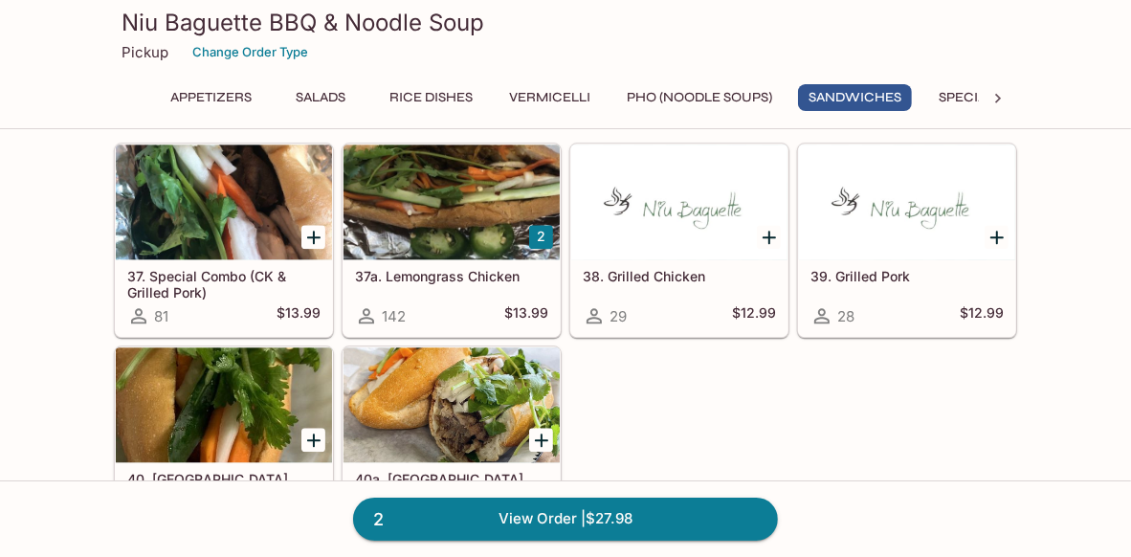
scroll to position [2879, 0]
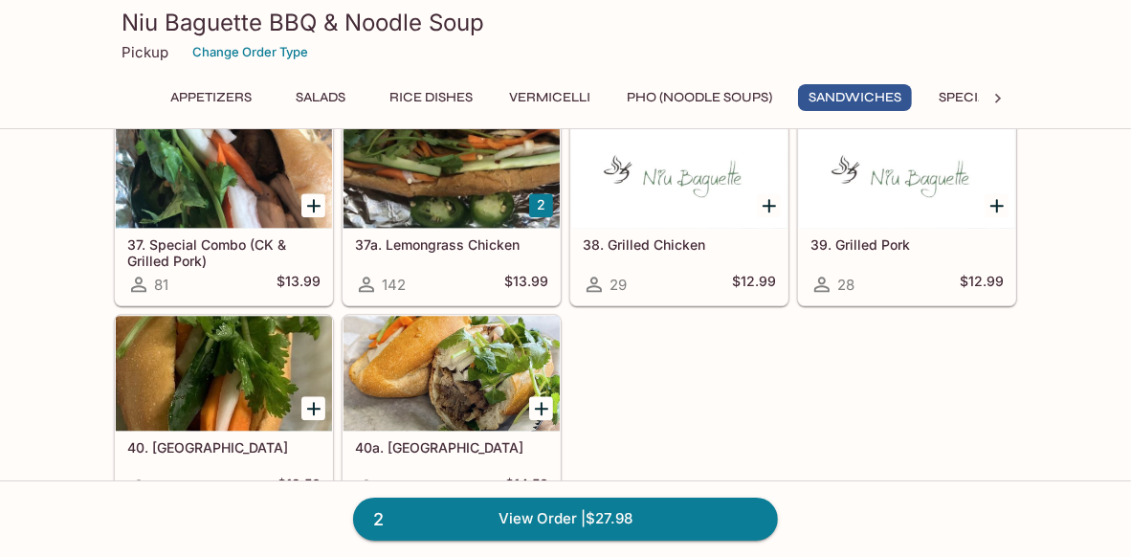
click at [478, 396] on div at bounding box center [452, 373] width 216 height 115
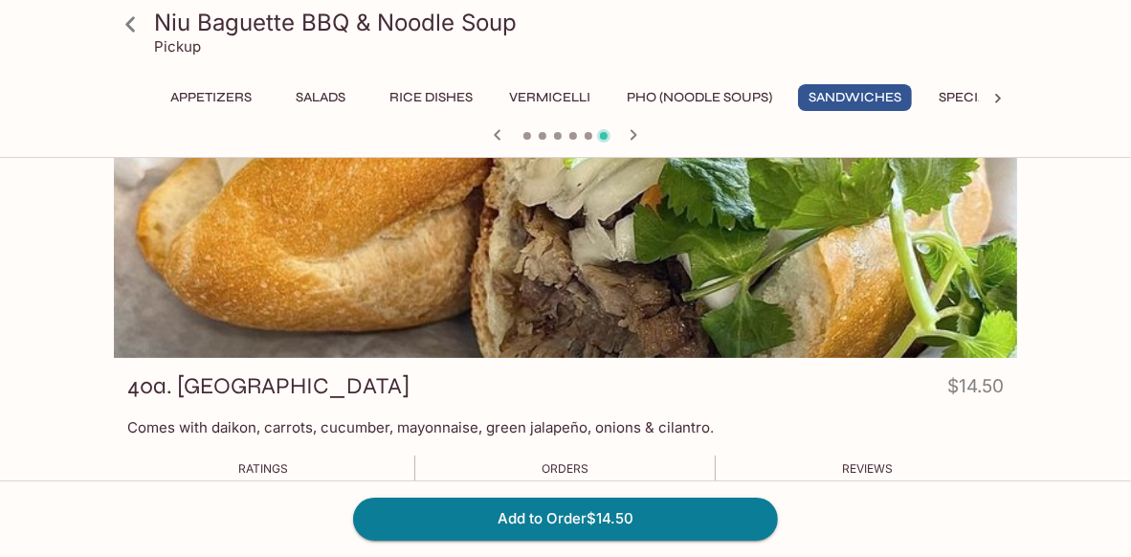
scroll to position [95, 0]
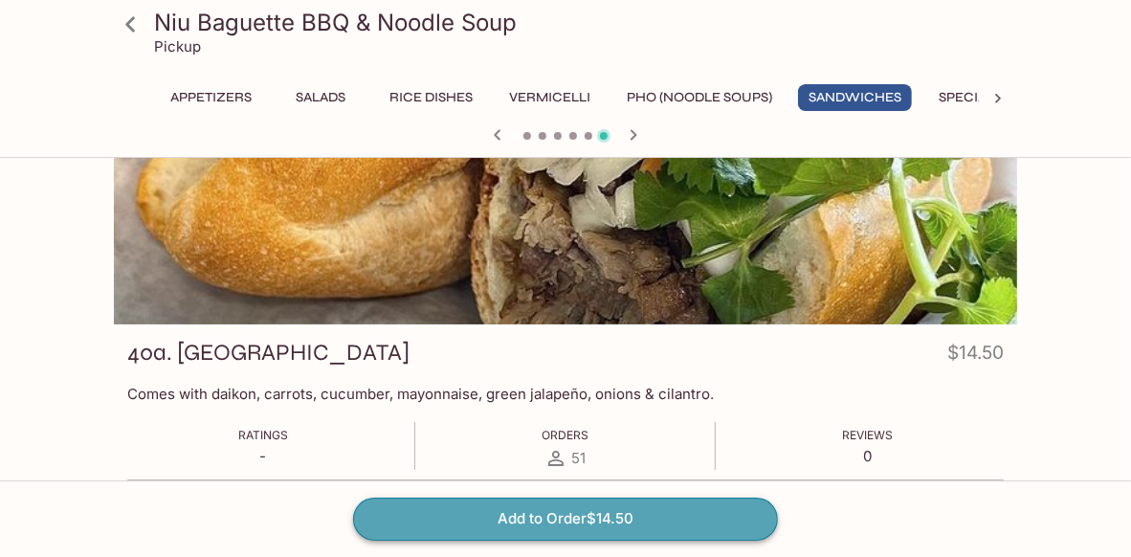
click at [492, 526] on button "Add to Order $14.50" at bounding box center [565, 519] width 425 height 42
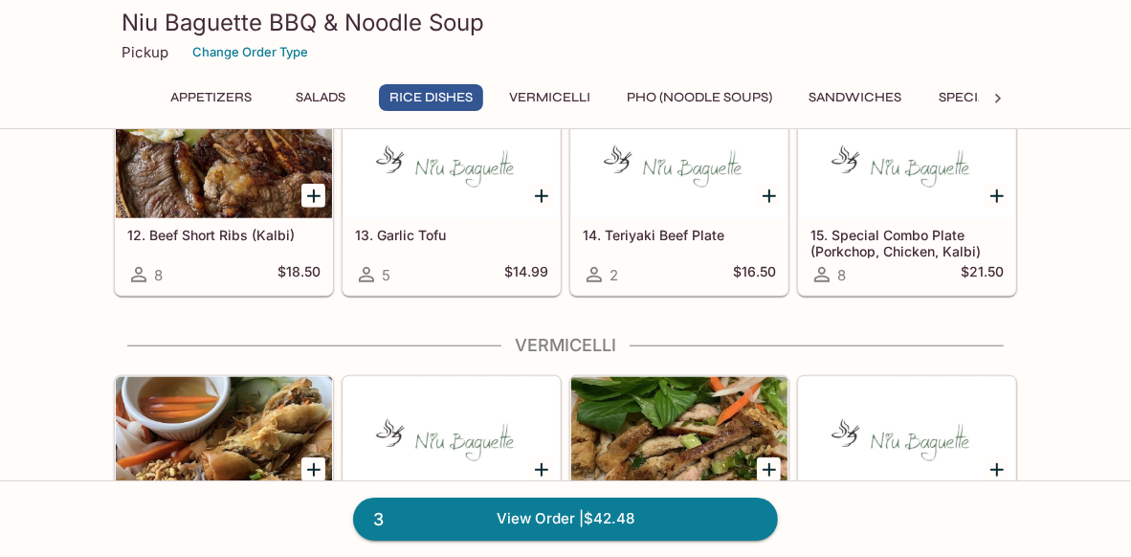
scroll to position [1435, 0]
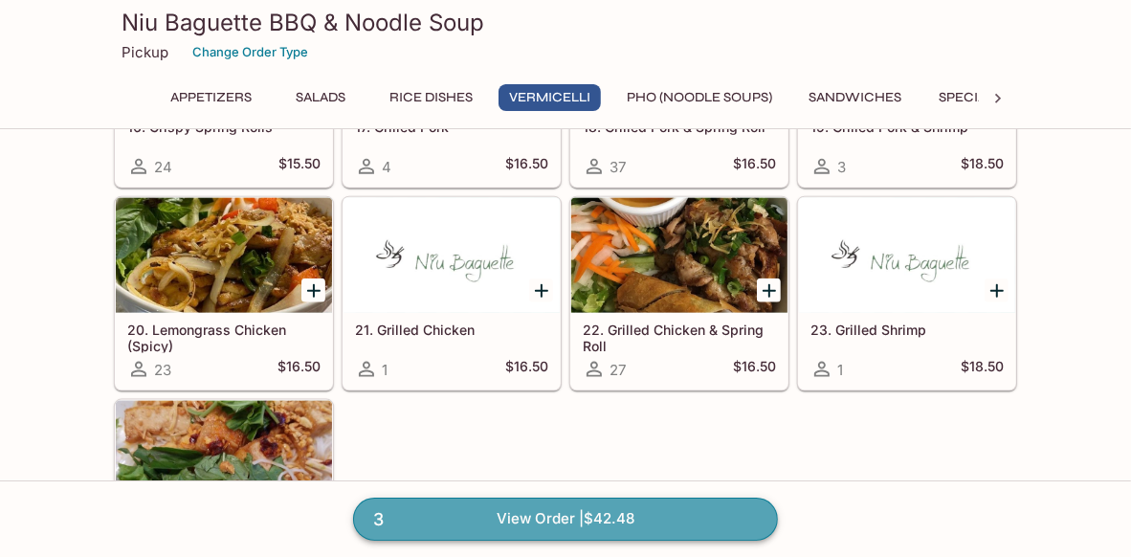
click at [527, 517] on link "3 View Order | $42.48" at bounding box center [565, 519] width 425 height 42
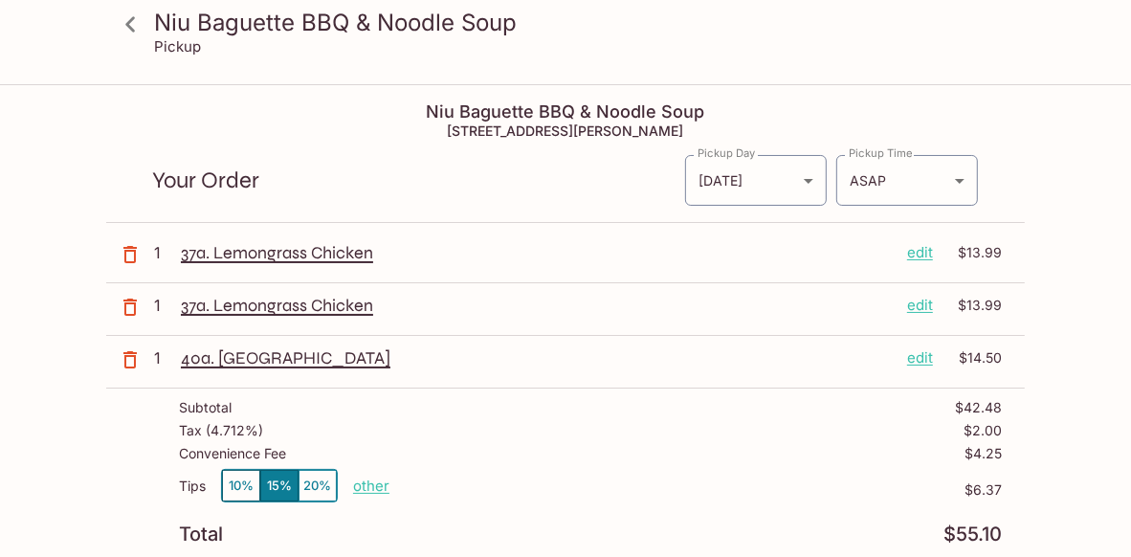
scroll to position [95, 0]
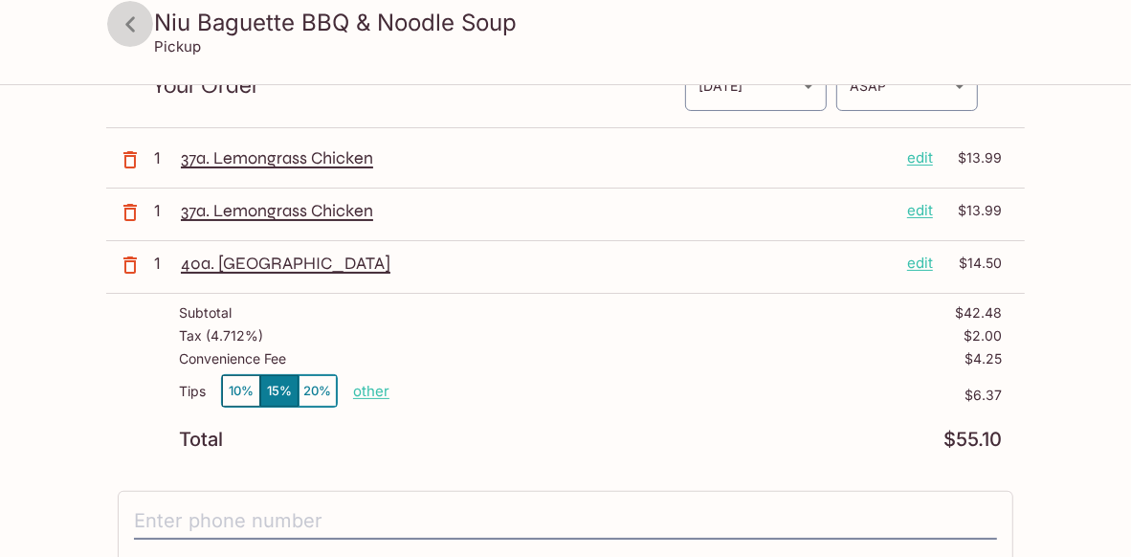
click at [129, 20] on icon at bounding box center [130, 23] width 10 height 15
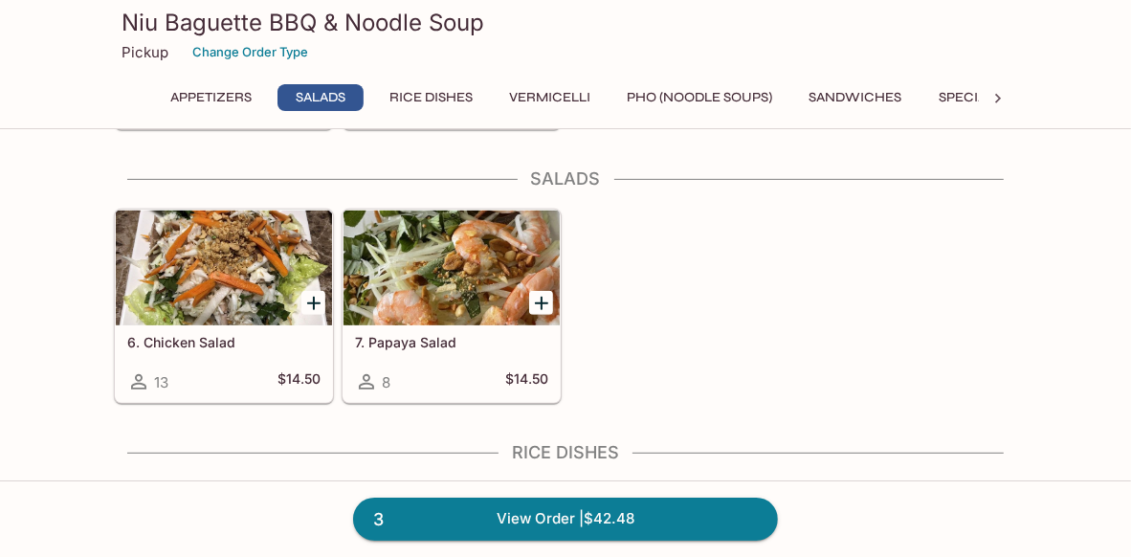
scroll to position [478, 0]
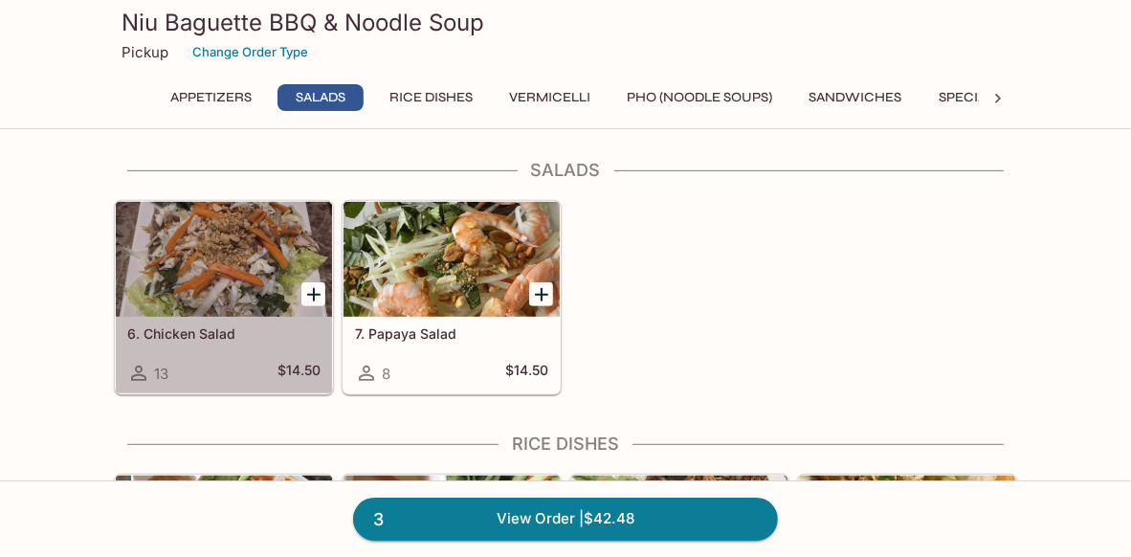
click at [228, 276] on div at bounding box center [224, 259] width 216 height 115
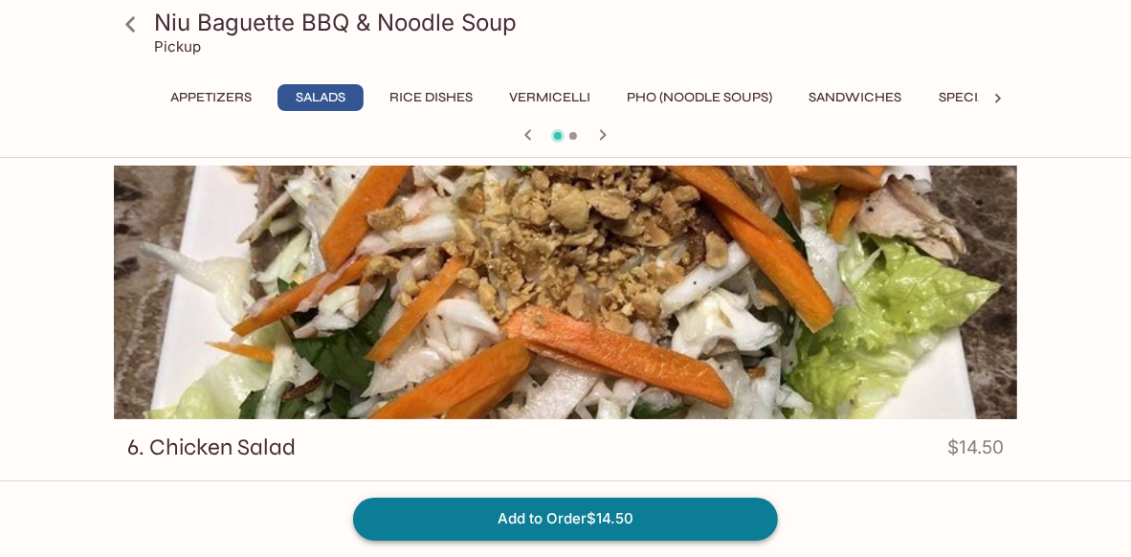
click at [533, 519] on button "Add to Order $14.50" at bounding box center [565, 519] width 425 height 42
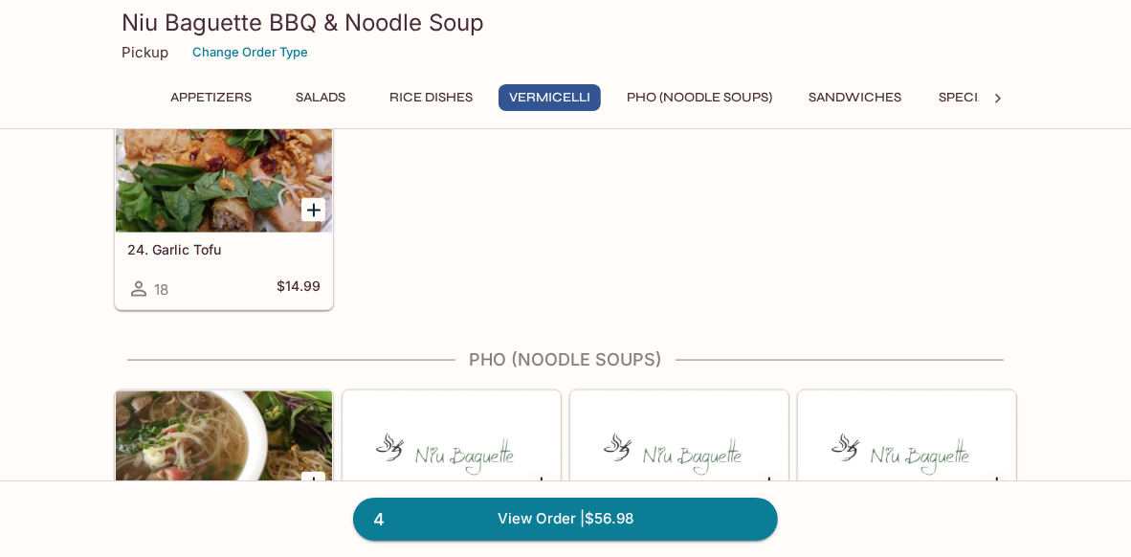
scroll to position [1722, 0]
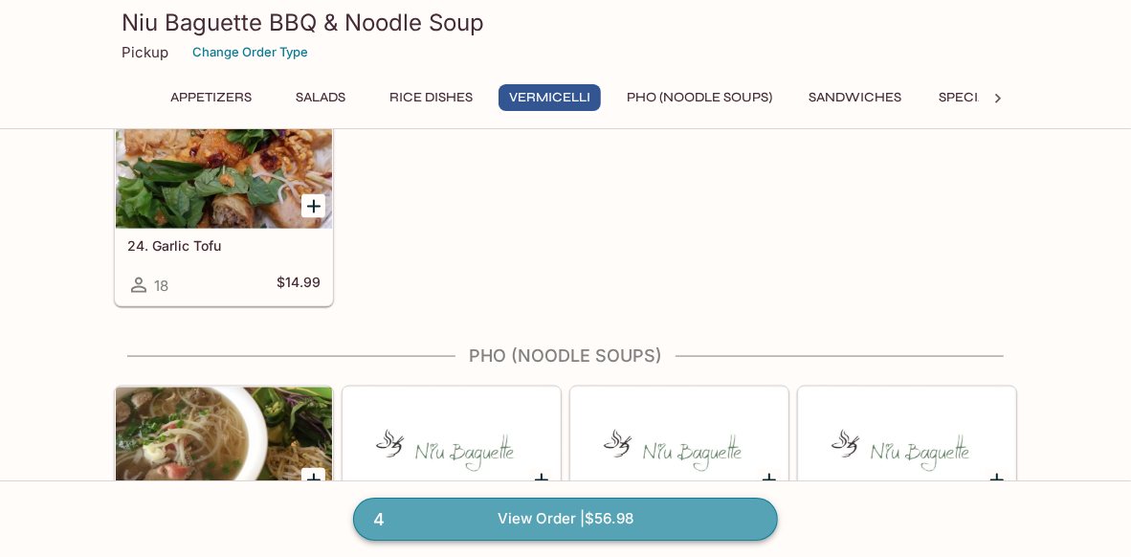
click at [551, 508] on link "4 View Order | $56.98" at bounding box center [565, 519] width 425 height 42
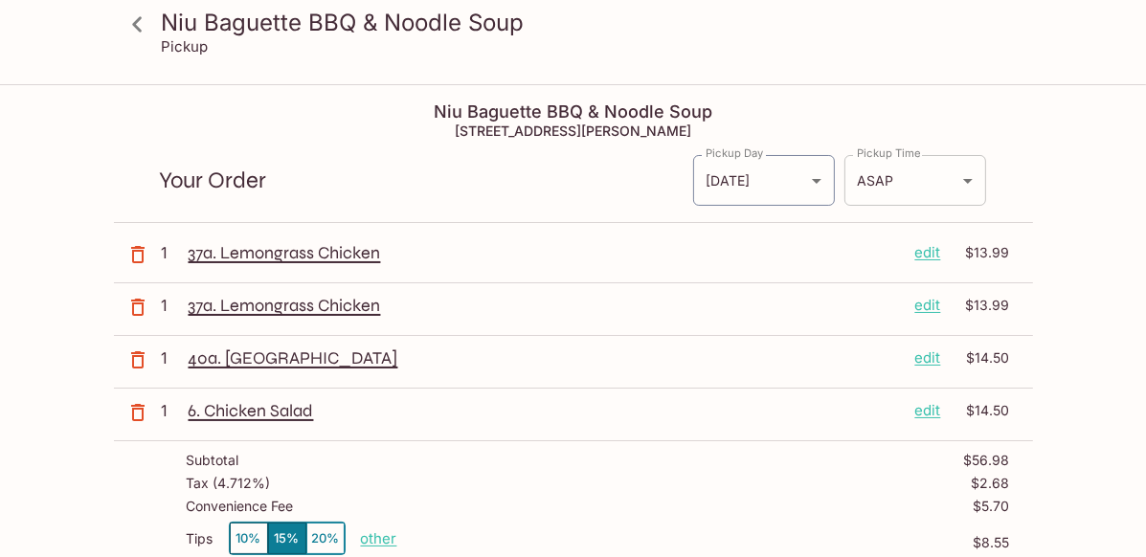
click at [956, 183] on body "Niu Baguette BBQ & Noodle Soup Pickup Niu Baguette BBQ & Noodle Soup [STREET_AD…" at bounding box center [573, 364] width 1146 height 557
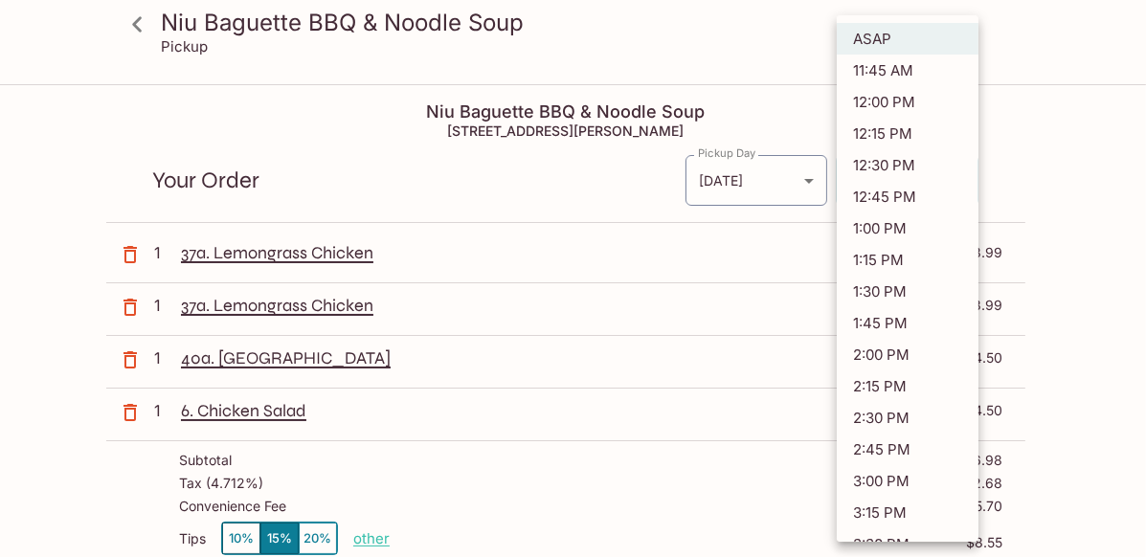
click at [751, 180] on div at bounding box center [573, 278] width 1146 height 557
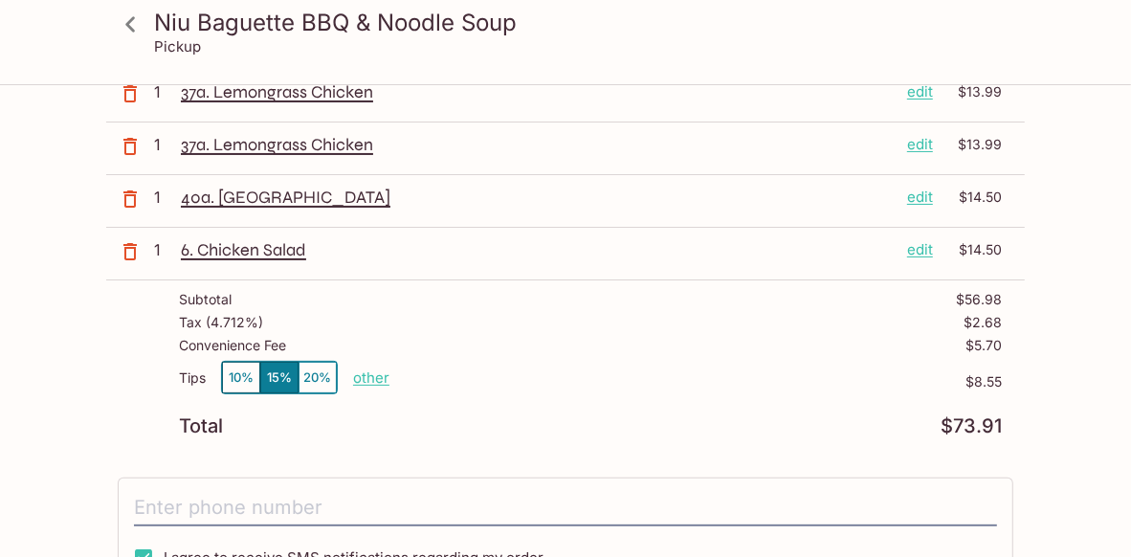
scroll to position [190, 0]
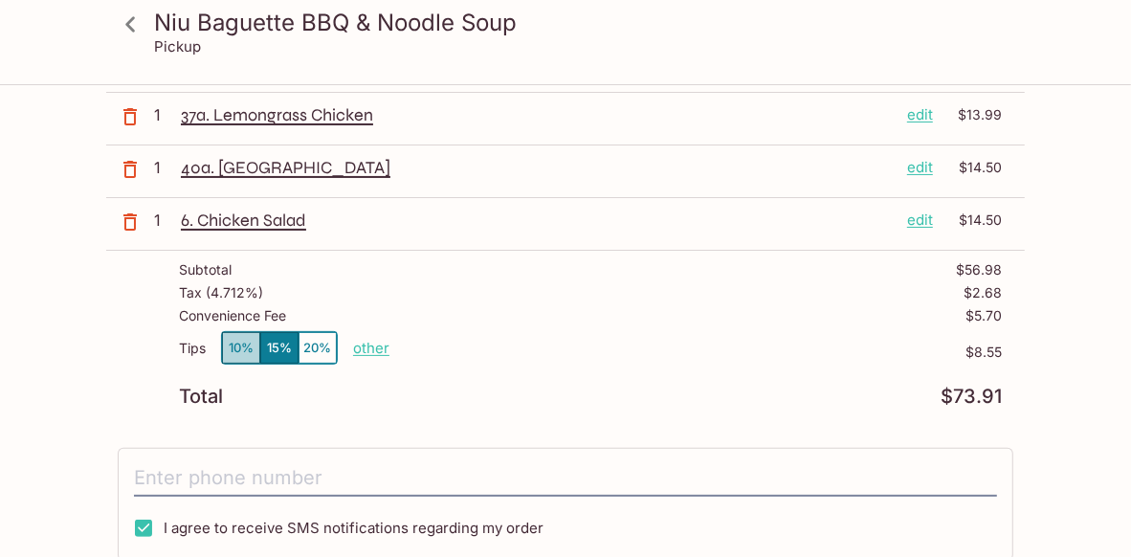
click at [230, 347] on button "10%" at bounding box center [241, 348] width 38 height 32
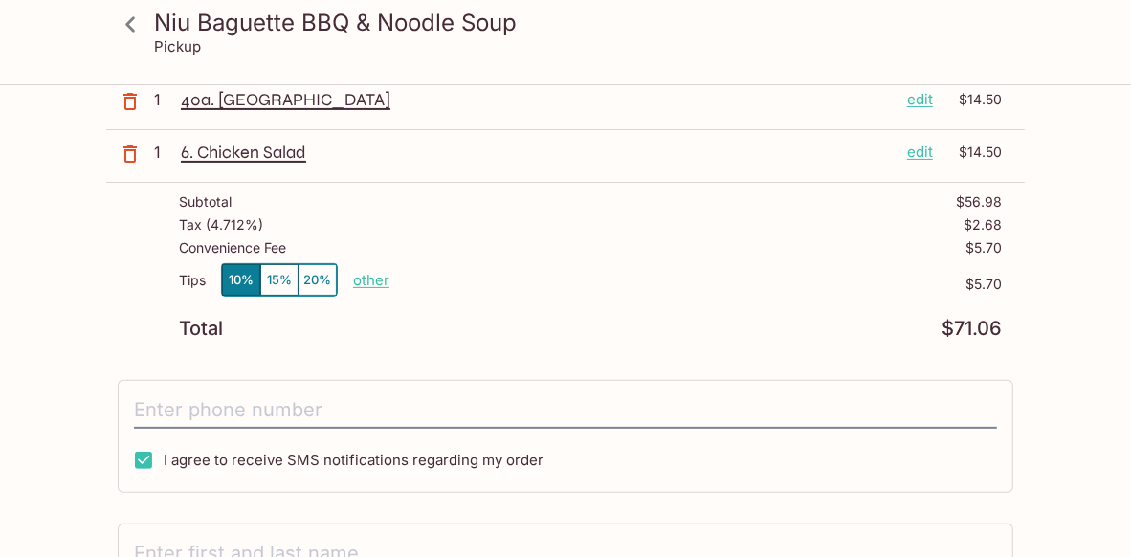
scroll to position [287, 0]
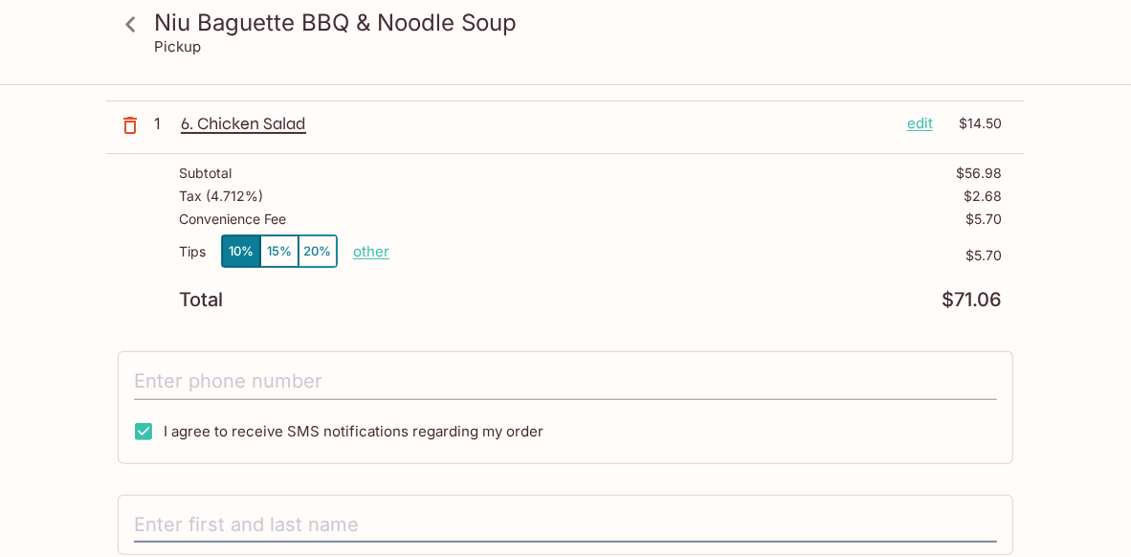
click at [184, 381] on input "tel" at bounding box center [565, 382] width 863 height 36
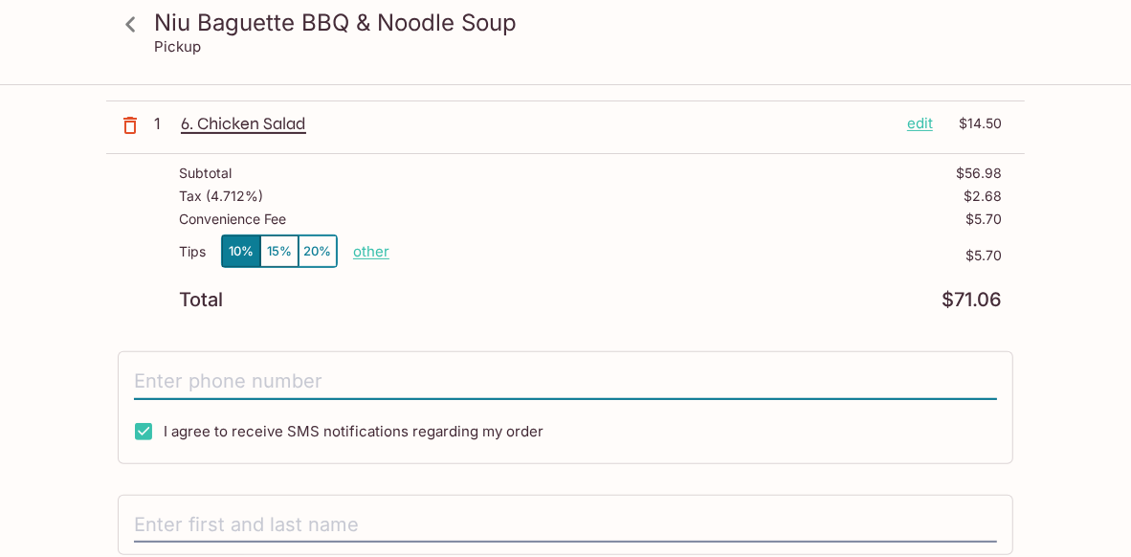
type input "[PHONE_NUMBER]"
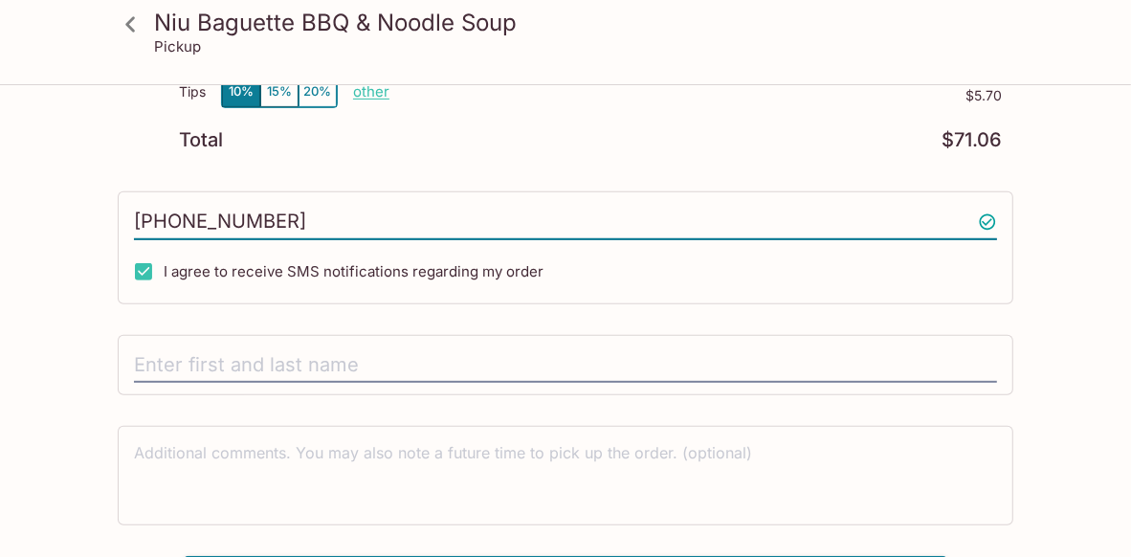
scroll to position [478, 0]
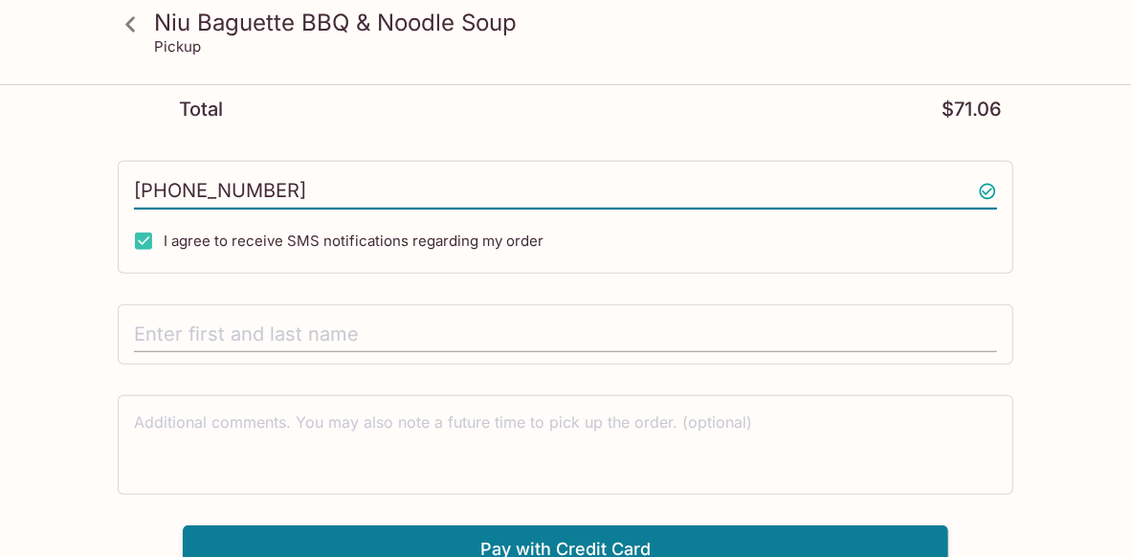
click at [163, 323] on input "text" at bounding box center [565, 335] width 863 height 36
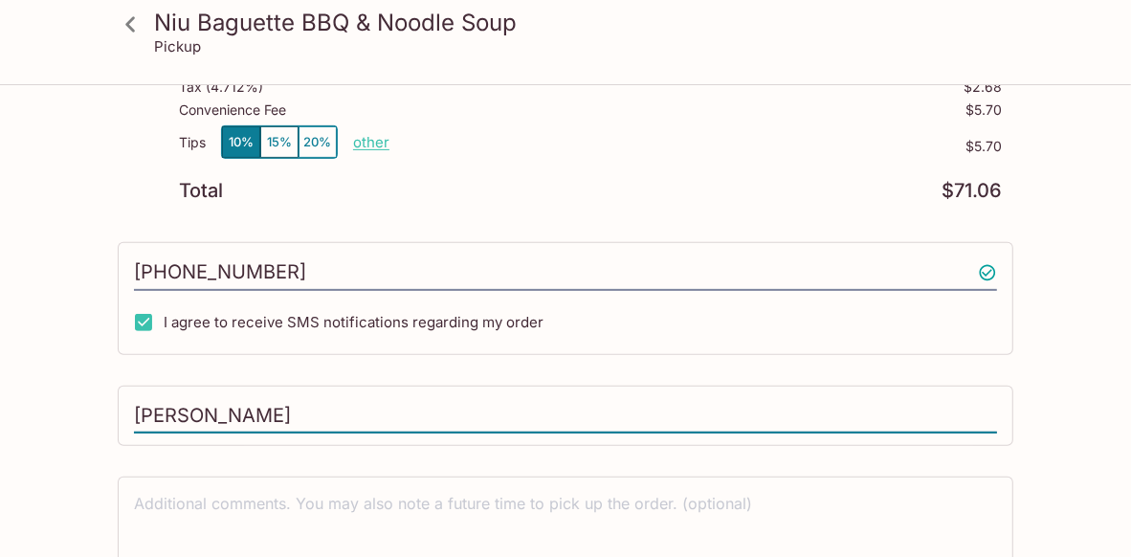
scroll to position [492, 0]
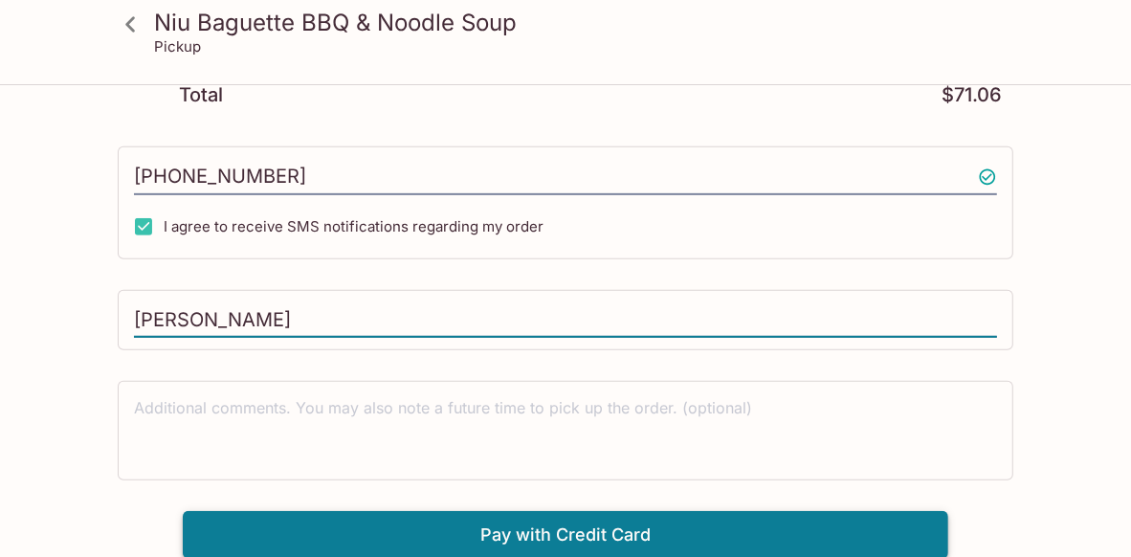
type input "[PERSON_NAME]"
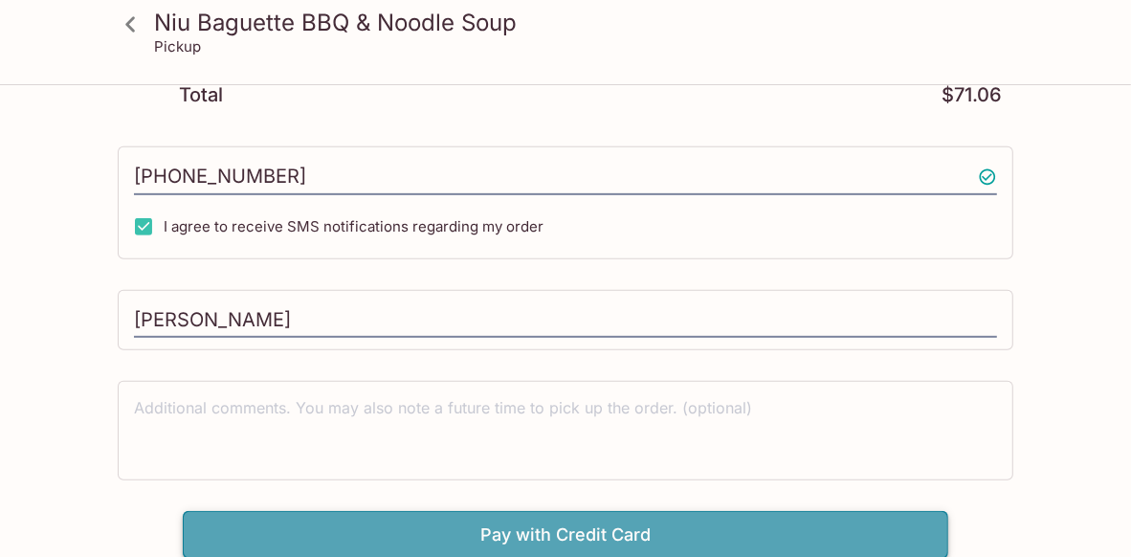
click at [514, 535] on button "Pay with Credit Card" at bounding box center [566, 535] width 766 height 48
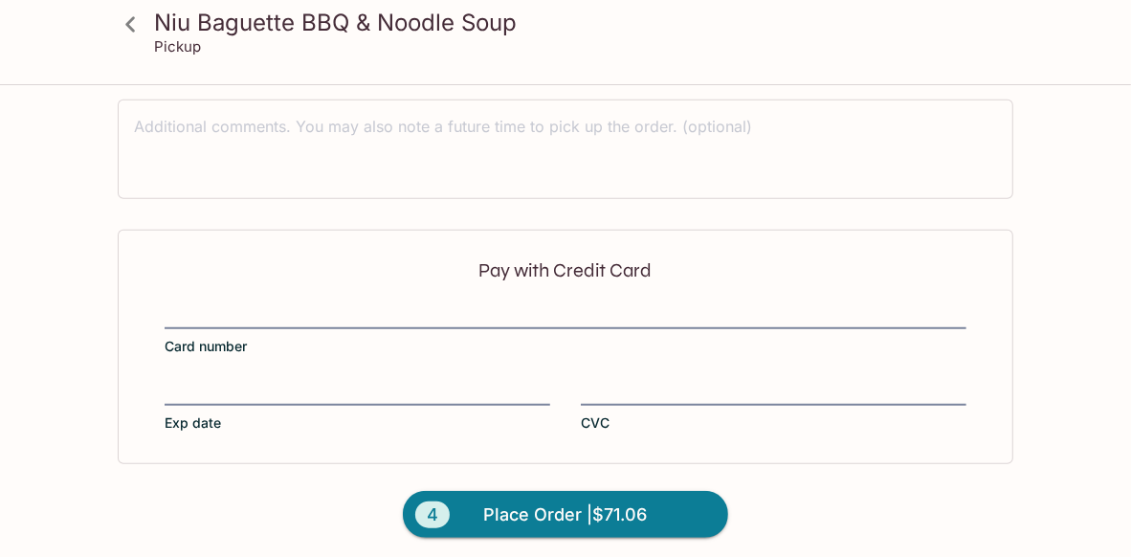
scroll to position [779, 0]
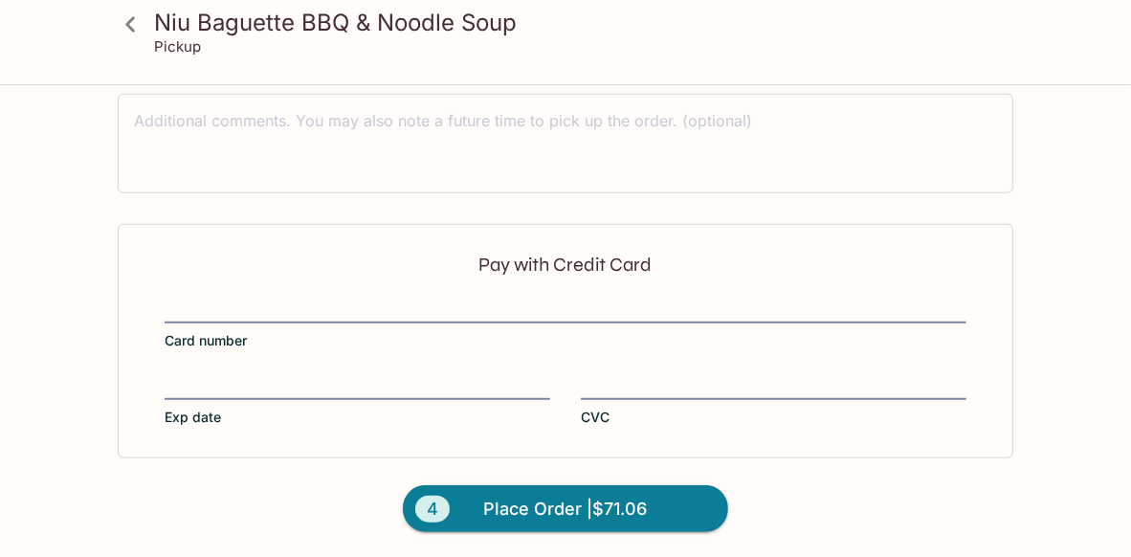
click at [979, 377] on div "Pay with Credit Card Card number Exp date CVC" at bounding box center [566, 341] width 896 height 234
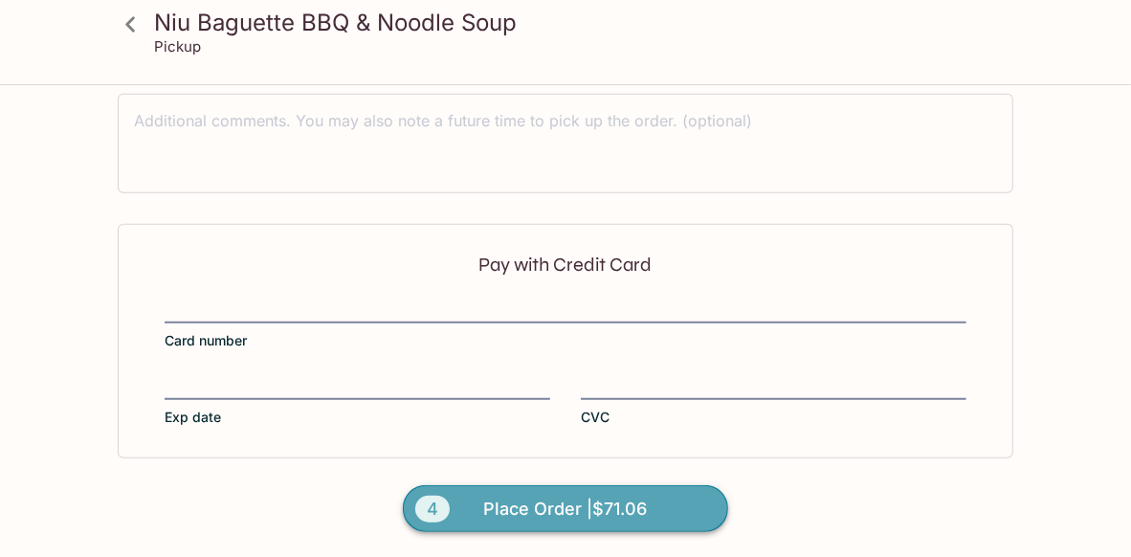
click at [525, 504] on span "Place Order | $71.06" at bounding box center [566, 509] width 164 height 31
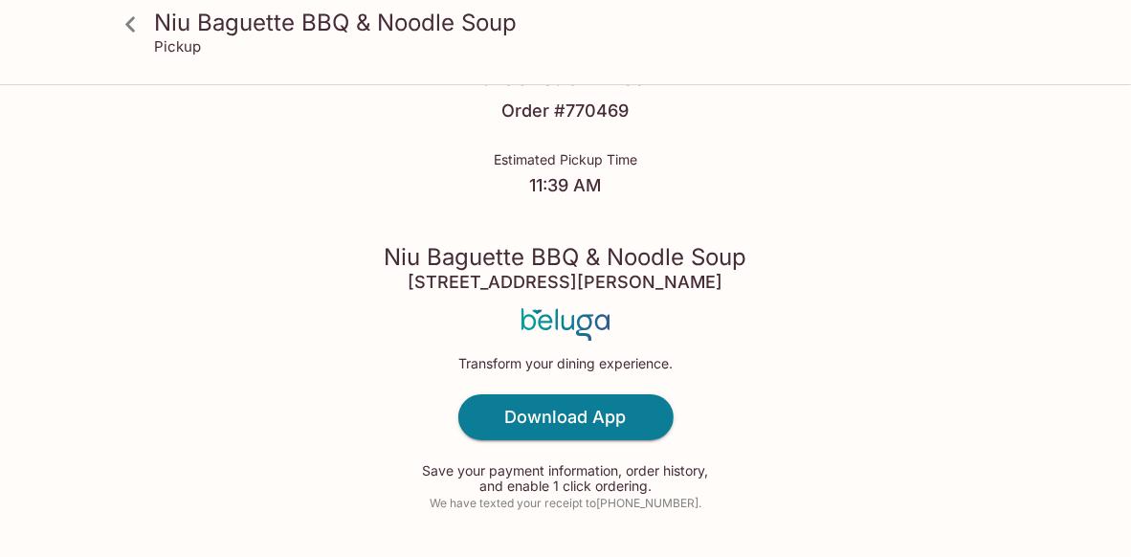
scroll to position [40, 0]
